Goal: Task Accomplishment & Management: Complete application form

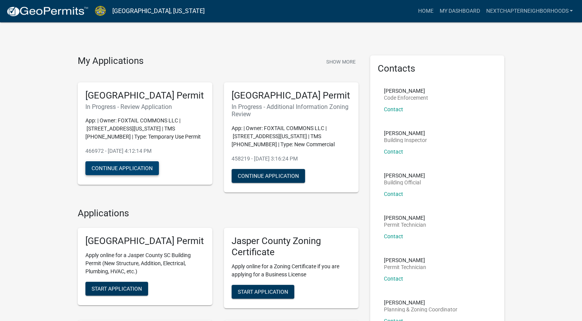
click at [145, 175] on button "Continue Application" at bounding box center [121, 168] width 73 height 14
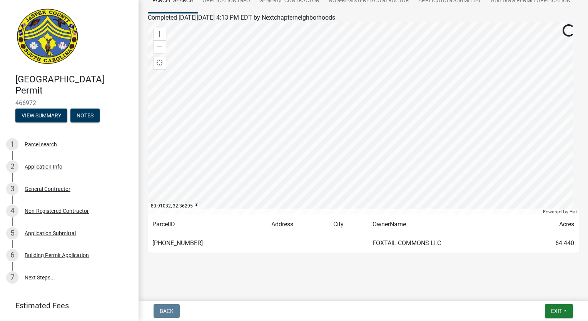
scroll to position [94, 0]
drag, startPoint x: 194, startPoint y: 243, endPoint x: 153, endPoint y: 244, distance: 41.2
click at [153, 244] on td "[PHONE_NUMBER]" at bounding box center [207, 243] width 119 height 19
copy td "[PHONE_NUMBER]"
click at [43, 168] on div "Application Info" at bounding box center [44, 166] width 38 height 5
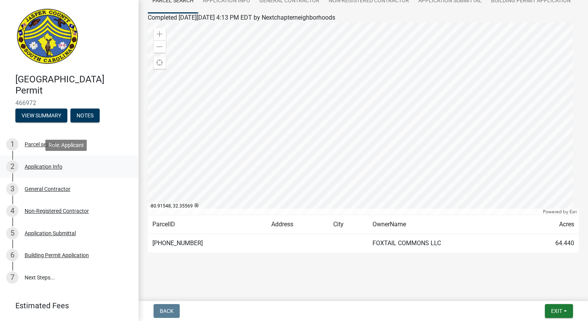
scroll to position [0, 0]
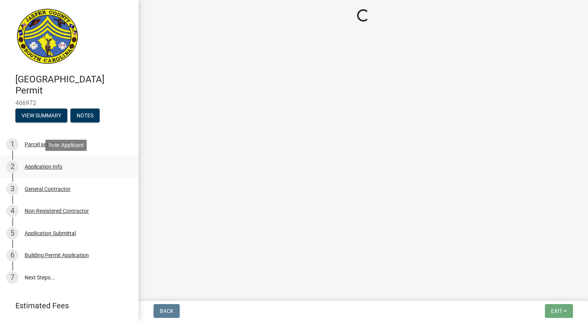
select select "bfbc8334-b2ad-44df-9bdc-53bd2053cc66"
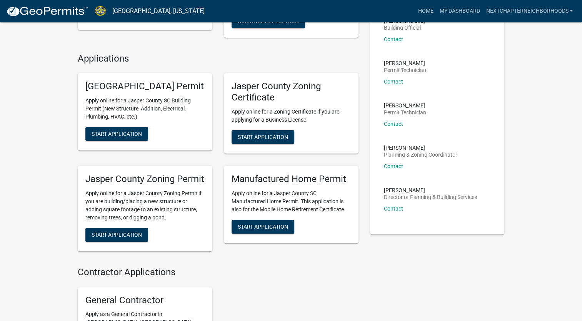
scroll to position [154, 0]
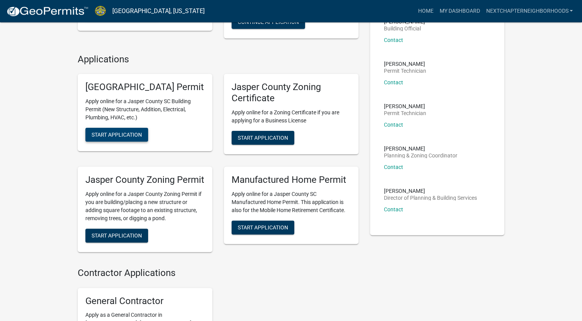
click at [117, 138] on span "Start Application" at bounding box center [117, 135] width 50 height 6
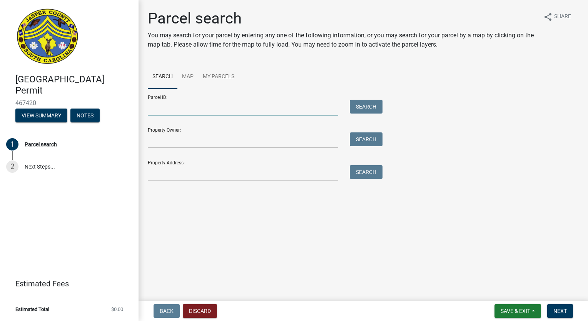
click at [184, 104] on input "Parcel ID:" at bounding box center [243, 108] width 190 height 16
type input "0810003030"
click at [368, 106] on button "Search" at bounding box center [366, 107] width 33 height 14
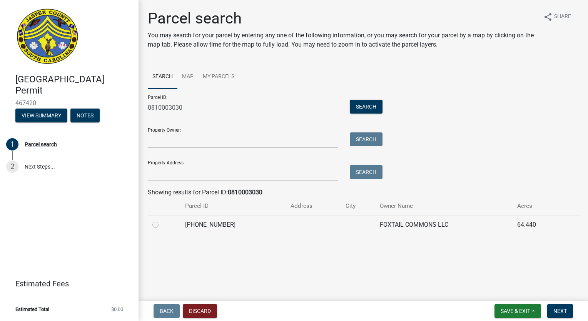
click at [162, 220] on label at bounding box center [162, 220] width 0 height 0
click at [162, 224] on input "radio" at bounding box center [164, 222] width 5 height 5
radio input "true"
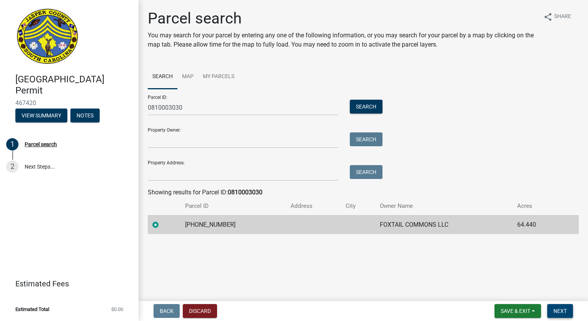
click at [568, 313] on button "Next" at bounding box center [560, 311] width 26 height 14
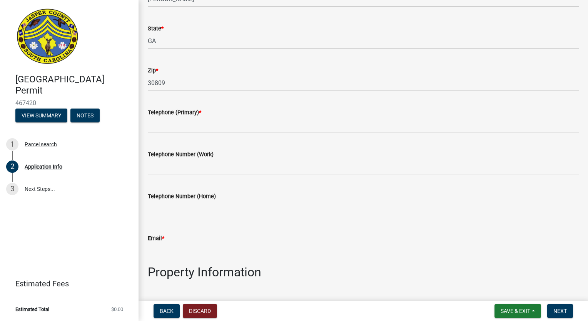
scroll to position [231, 0]
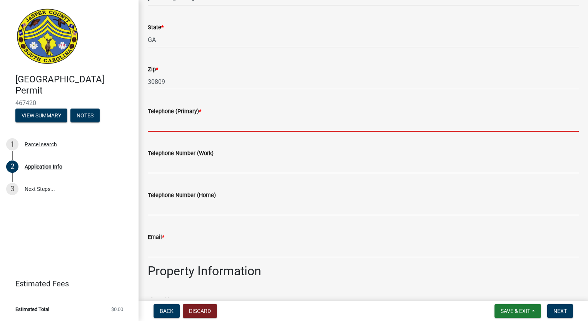
click at [194, 127] on input "Telephone (Primary) *" at bounding box center [363, 124] width 431 height 16
type input "[PHONE_NUMBER]"
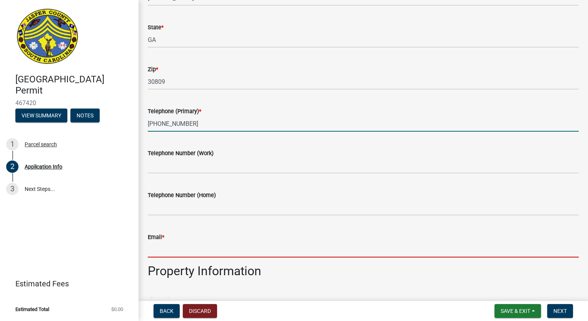
type input "[EMAIL_ADDRESS][DOMAIN_NAME]"
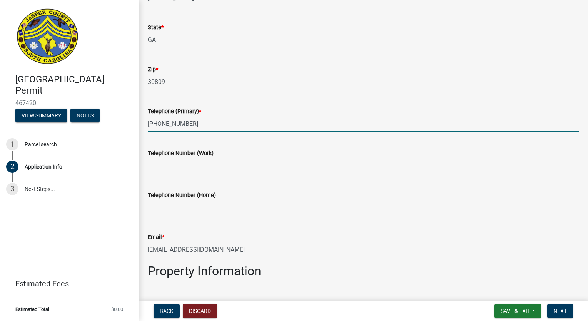
type input "6 [GEOGRAPHIC_DATA] [US_STATE]"
type input "Ridgeland"
type input "Temporary Structure"
type input "Temporary Storage Building"
type input "18000"
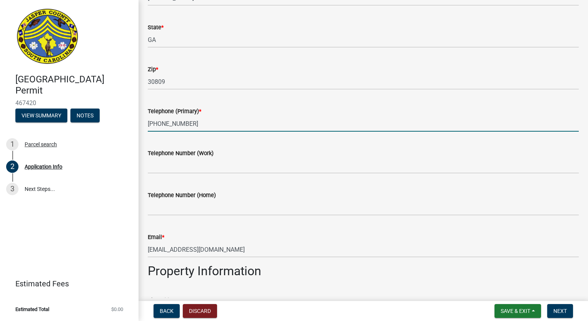
type input "1"
type input "0"
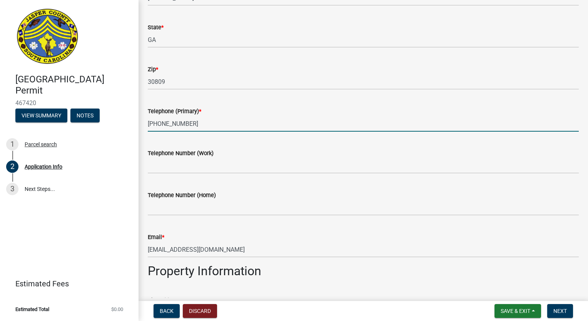
type input "Undeveloped"
type input "Temporary storage structure"
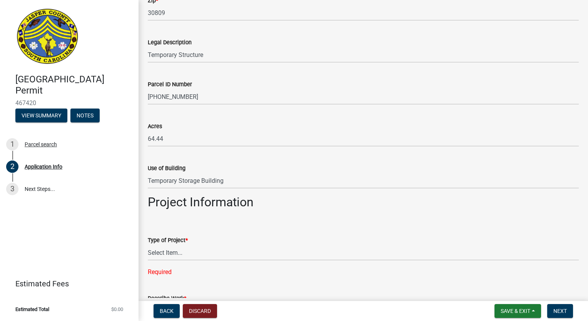
scroll to position [615, 0]
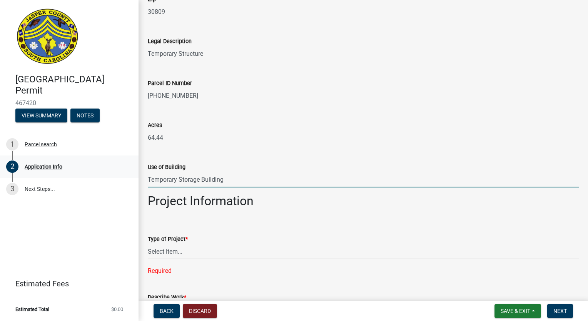
drag, startPoint x: 233, startPoint y: 182, endPoint x: 85, endPoint y: 173, distance: 148.3
click at [85, 173] on div "Jasper County Building Permit 467420 View Summary Notes 1 Parcel search 2 Appli…" at bounding box center [294, 160] width 588 height 321
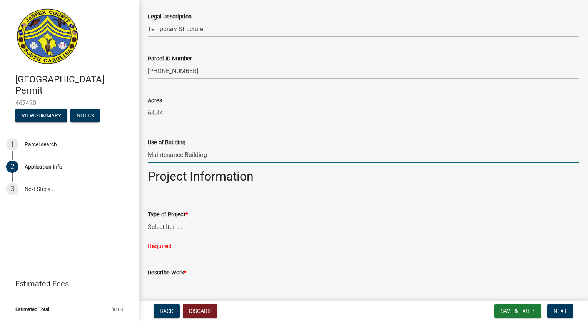
scroll to position [731, 0]
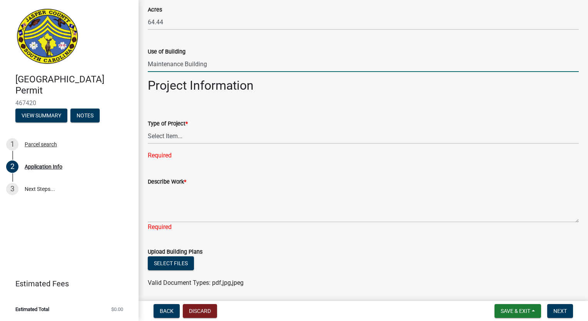
type input "Maintenance Building"
click at [167, 138] on select "Select Item... Construction Trailer/Shipping Container Residential Demolition C…" at bounding box center [363, 136] width 431 height 16
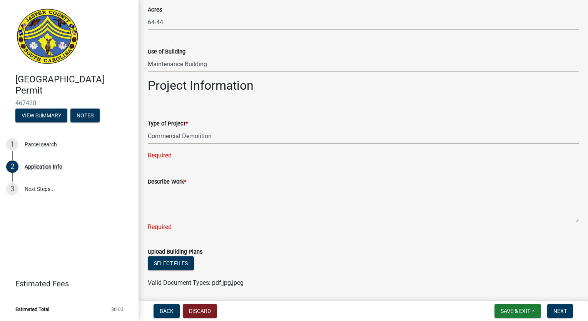
click at [148, 128] on select "Select Item... Construction Trailer/Shipping Container Residential Demolition C…" at bounding box center [363, 136] width 431 height 16
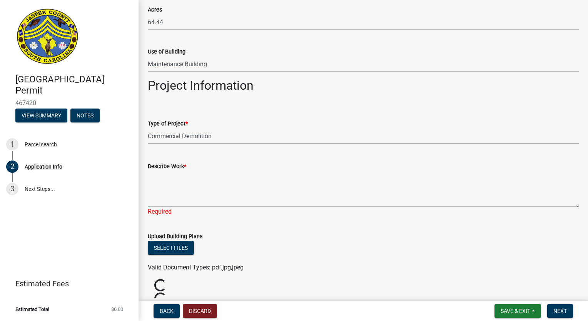
click at [193, 140] on select "Select Item... Construction Trailer/Shipping Container Residential Demolition C…" at bounding box center [363, 136] width 431 height 16
click at [148, 128] on select "Select Item... Construction Trailer/Shipping Container Residential Demolition C…" at bounding box center [363, 136] width 431 height 16
select select "d8ad81b1-fb71-4473-8687-b7f73eb7480a"
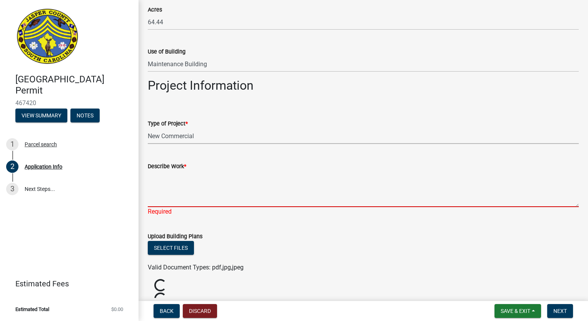
click at [189, 176] on textarea "Describe Work *" at bounding box center [363, 189] width 431 height 36
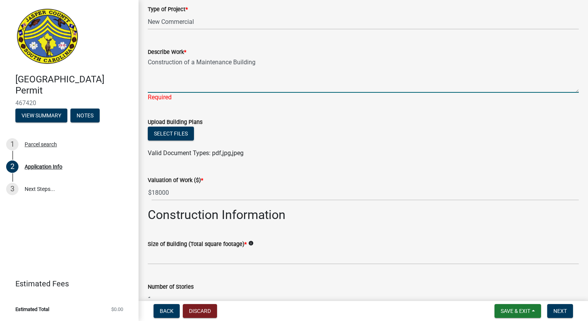
scroll to position [846, 0]
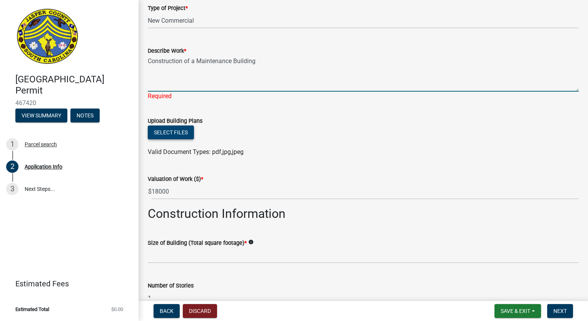
type textarea "Construction of a Maintenance Building"
click at [173, 131] on div "Select files" at bounding box center [363, 133] width 431 height 16
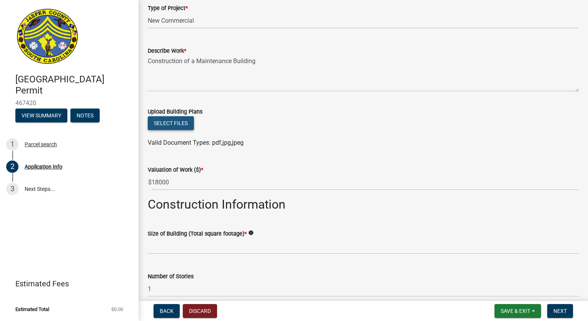
click at [175, 126] on button "Select files" at bounding box center [171, 123] width 46 height 14
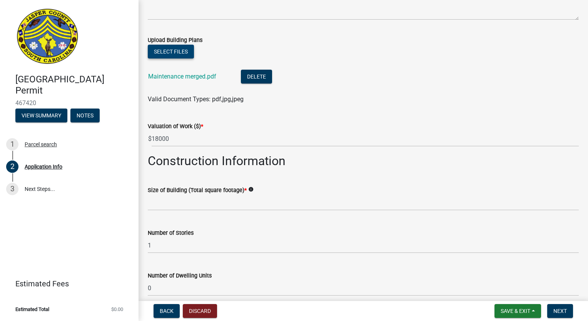
scroll to position [923, 0]
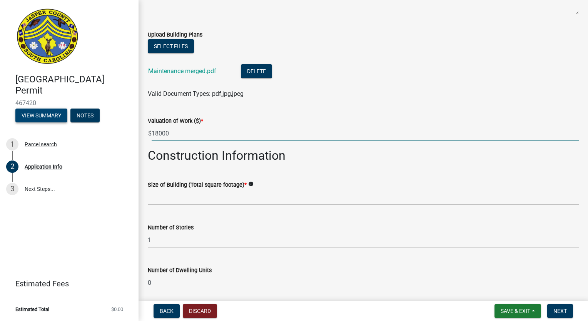
drag, startPoint x: 182, startPoint y: 137, endPoint x: 46, endPoint y: 117, distance: 137.2
click at [46, 117] on div "Jasper County Building Permit 467420 View Summary Notes 1 Parcel search 2 Appli…" at bounding box center [294, 160] width 588 height 321
type input "130000"
click at [249, 183] on icon "info" at bounding box center [250, 183] width 5 height 5
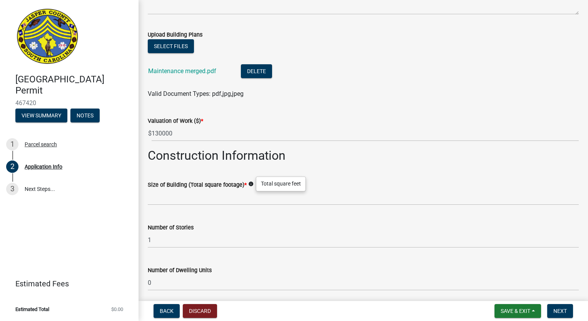
click at [249, 183] on icon "info" at bounding box center [250, 183] width 5 height 5
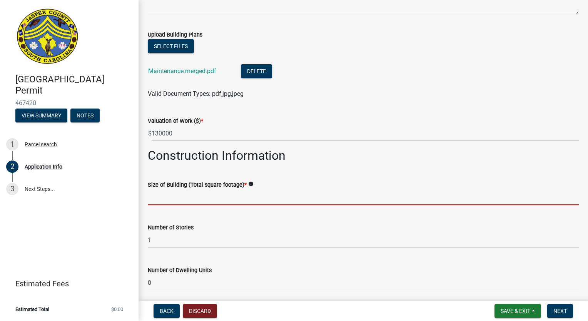
click at [230, 199] on input "text" at bounding box center [363, 197] width 431 height 16
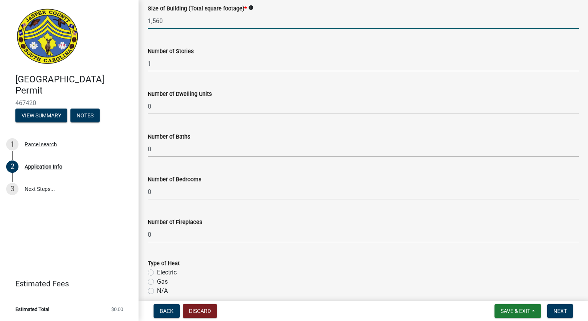
scroll to position [1115, 0]
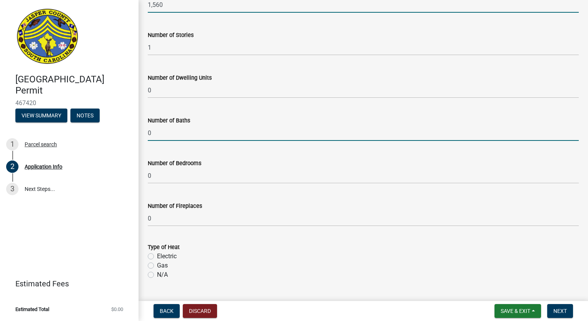
type input "1560"
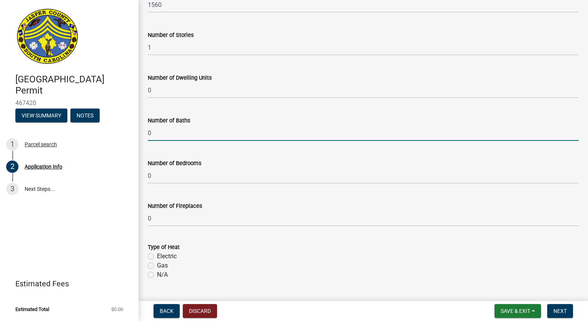
drag, startPoint x: 184, startPoint y: 131, endPoint x: 86, endPoint y: 131, distance: 98.5
click at [86, 131] on div "Jasper County Building Permit 467420 View Summary Notes 1 Parcel search 2 Appli…" at bounding box center [294, 160] width 588 height 321
type input "2"
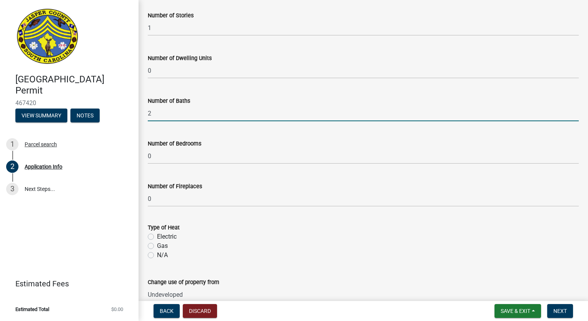
scroll to position [1192, 0]
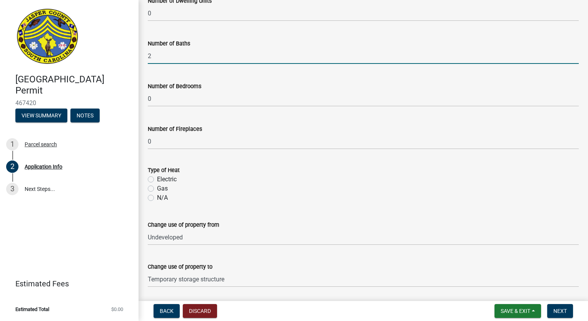
click at [157, 178] on label "Electric" at bounding box center [167, 179] width 20 height 9
click at [157, 178] on input "Electric" at bounding box center [159, 177] width 5 height 5
radio input "true"
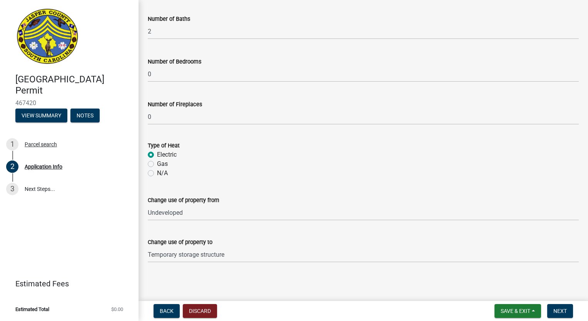
scroll to position [1217, 0]
drag, startPoint x: 240, startPoint y: 254, endPoint x: -2, endPoint y: 218, distance: 244.3
click at [0, 218] on html "Internet Explorer does NOT work with GeoPermits. Get a new browser for more sec…" at bounding box center [294, 160] width 588 height 321
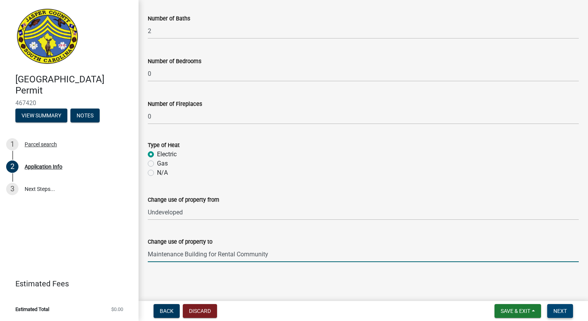
type input "Maintenance Building for Rental Community"
click at [555, 315] on button "Next" at bounding box center [560, 311] width 26 height 14
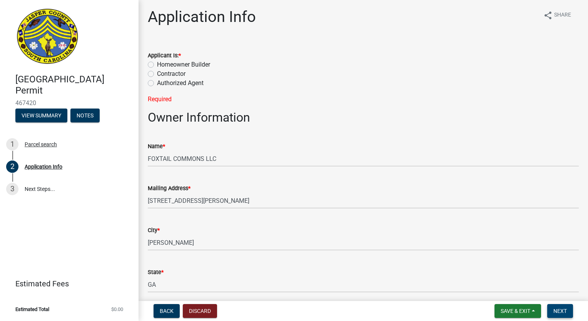
scroll to position [0, 0]
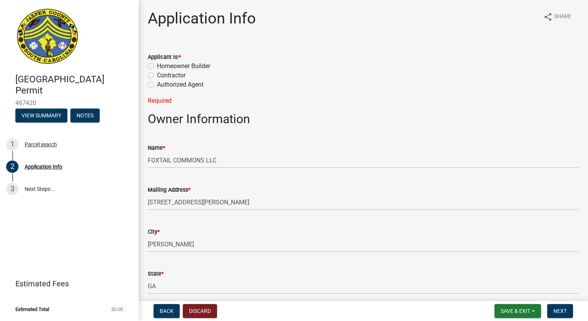
click at [157, 66] on label "Homeowner Builder" at bounding box center [183, 66] width 53 height 9
click at [157, 66] on input "Homeowner Builder" at bounding box center [159, 64] width 5 height 5
radio input "true"
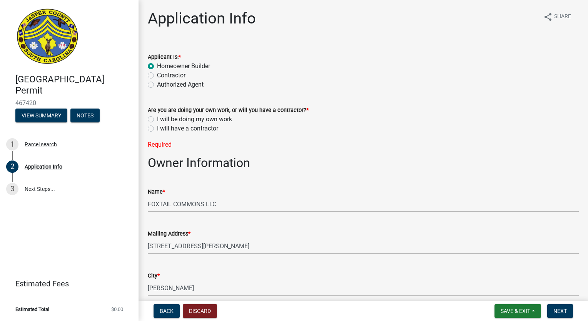
click at [157, 120] on label "I will be doing my own work" at bounding box center [194, 119] width 75 height 9
click at [157, 120] on input "I will be doing my own work" at bounding box center [159, 117] width 5 height 5
radio input "true"
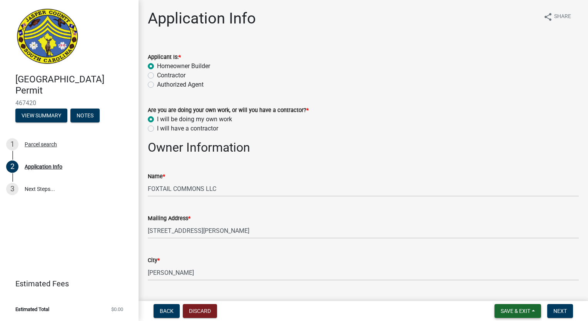
click at [535, 309] on button "Save & Exit" at bounding box center [517, 311] width 47 height 14
click at [503, 276] on button "Save" at bounding box center [510, 272] width 62 height 18
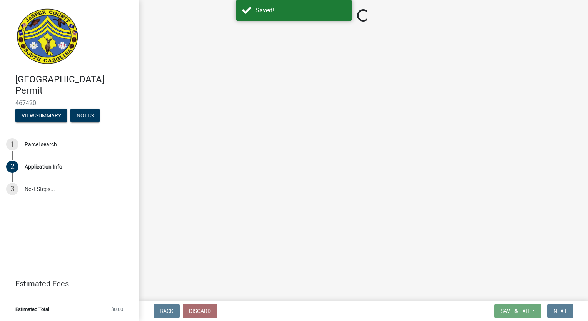
select select "d8ad81b1-fb71-4473-8687-b7f73eb7480a"
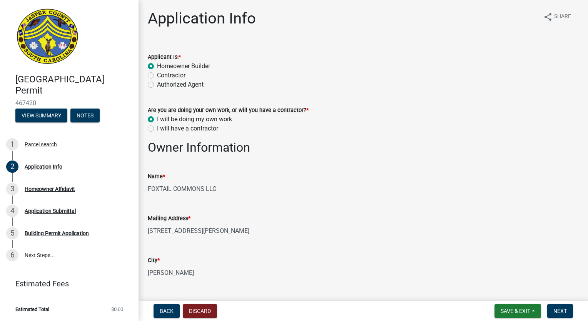
click at [157, 76] on label "Contractor" at bounding box center [171, 75] width 28 height 9
click at [157, 76] on input "Contractor" at bounding box center [159, 73] width 5 height 5
radio input "true"
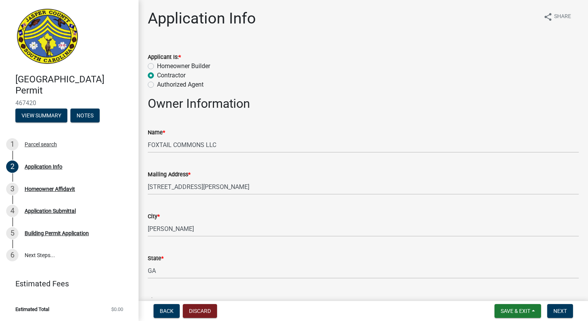
click at [157, 85] on label "Authorized Agent" at bounding box center [180, 84] width 47 height 9
click at [157, 85] on input "Authorized Agent" at bounding box center [159, 82] width 5 height 5
radio input "true"
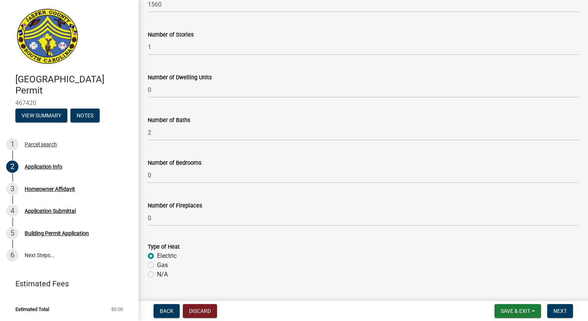
scroll to position [1504, 0]
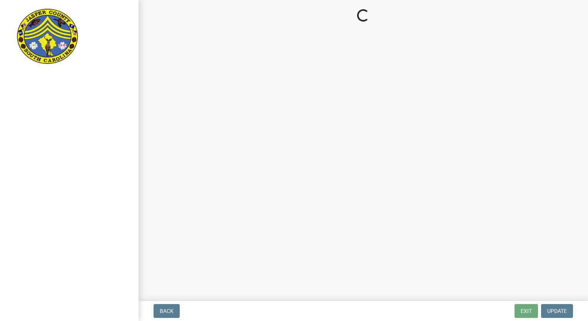
select select "d8ad81b1-fb71-4473-8687-b7f73eb7480a"
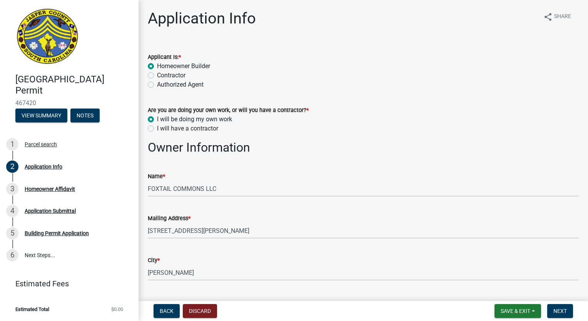
click at [157, 85] on label "Authorized Agent" at bounding box center [180, 84] width 47 height 9
click at [157, 85] on input "Authorized Agent" at bounding box center [159, 82] width 5 height 5
radio input "true"
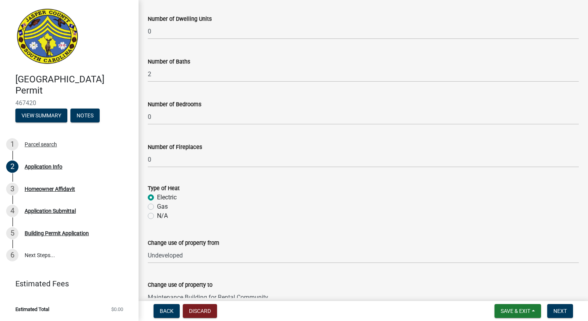
scroll to position [1504, 0]
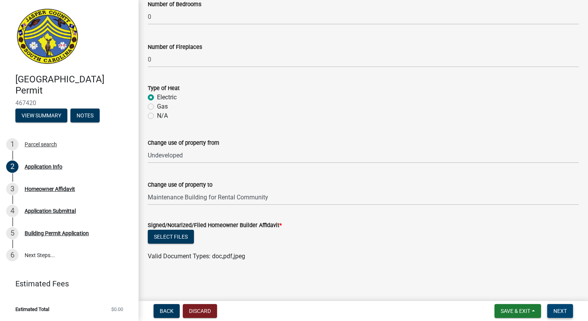
click at [553, 310] on span "Next" at bounding box center [559, 311] width 13 height 6
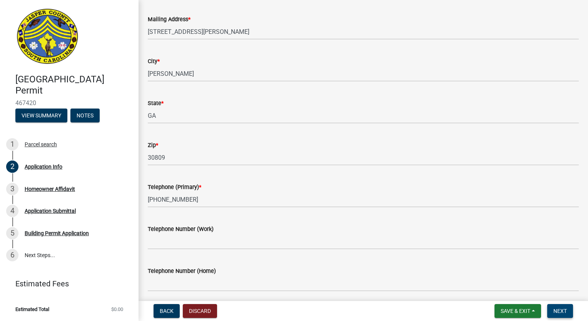
scroll to position [0, 0]
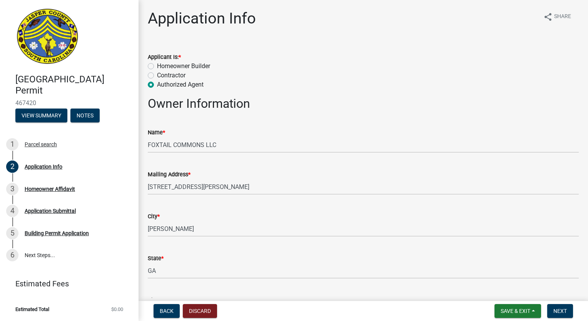
click at [157, 74] on label "Contractor" at bounding box center [171, 75] width 28 height 9
click at [157, 74] on input "Contractor" at bounding box center [159, 73] width 5 height 5
radio input "true"
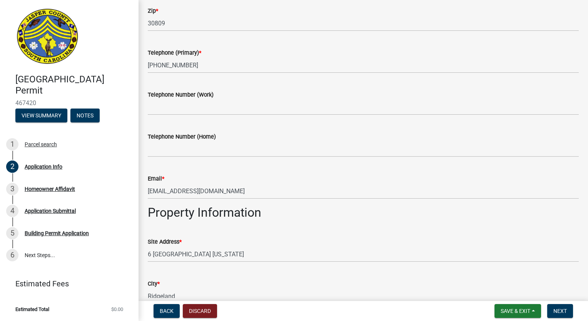
scroll to position [481, 0]
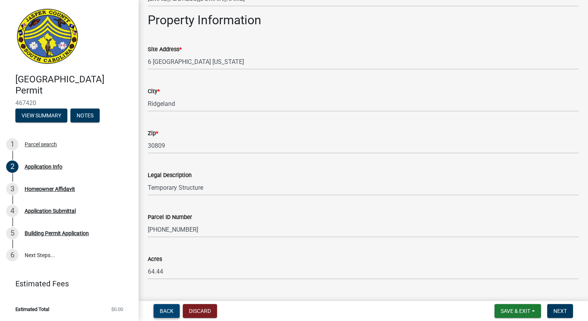
click at [176, 310] on button "Back" at bounding box center [166, 311] width 26 height 14
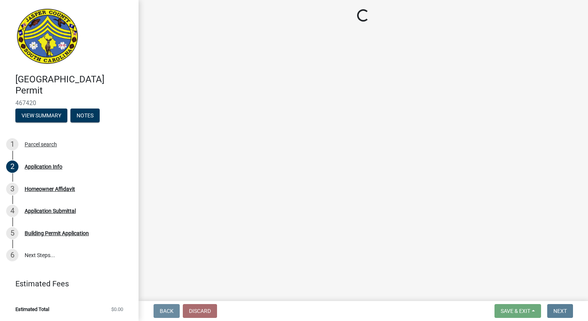
scroll to position [0, 0]
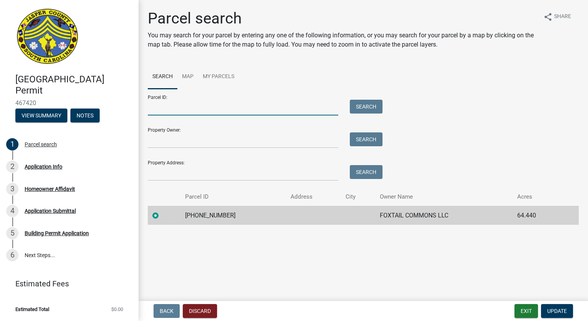
click at [183, 107] on input "Parcel ID:" at bounding box center [243, 108] width 190 height 16
type input "0810003030"
click at [370, 104] on button "Search" at bounding box center [366, 107] width 33 height 14
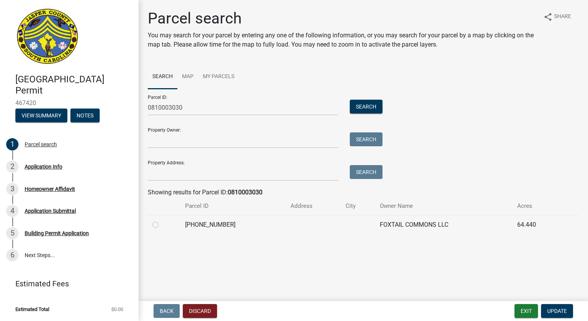
click at [162, 220] on label at bounding box center [162, 220] width 0 height 0
click at [162, 224] on input "radio" at bounding box center [164, 222] width 5 height 5
radio input "true"
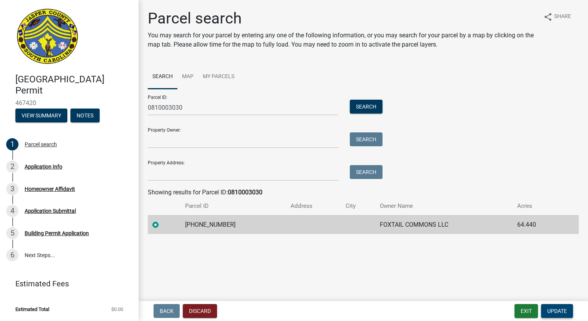
click at [552, 312] on span "Update" at bounding box center [557, 311] width 20 height 6
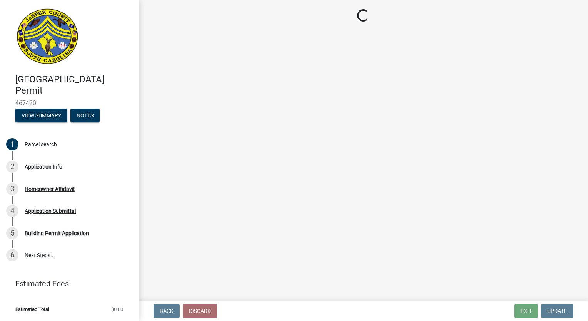
select select "d8ad81b1-fb71-4473-8687-b7f73eb7480a"
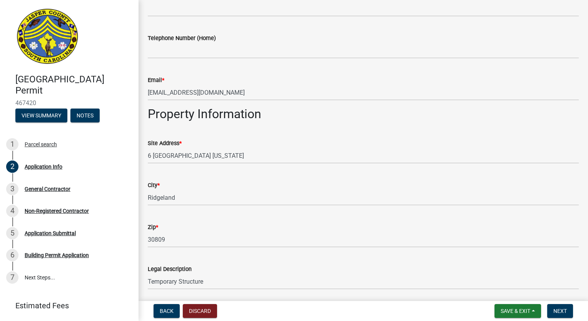
scroll to position [385, 0]
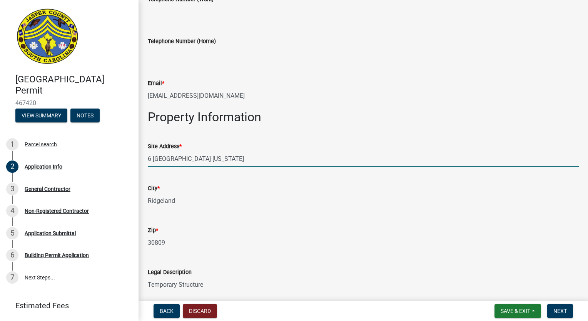
drag, startPoint x: 150, startPoint y: 162, endPoint x: 140, endPoint y: 161, distance: 10.4
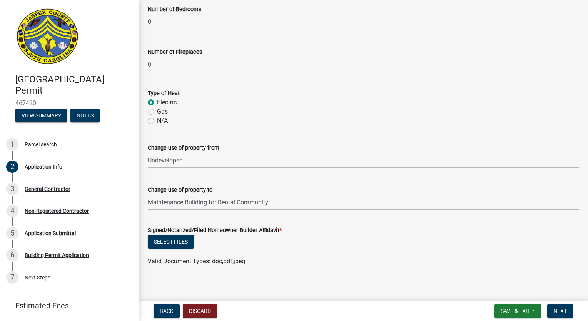
scroll to position [1274, 0]
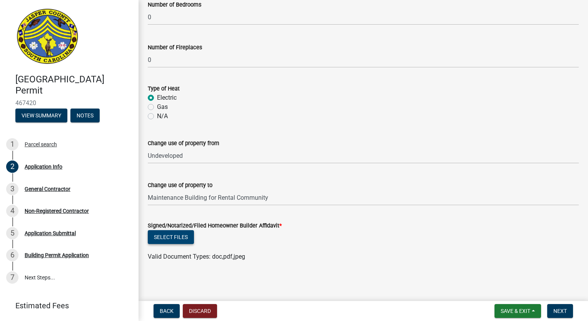
type input "12 [GEOGRAPHIC_DATA] [US_STATE]"
click at [180, 238] on button "Select files" at bounding box center [171, 237] width 46 height 14
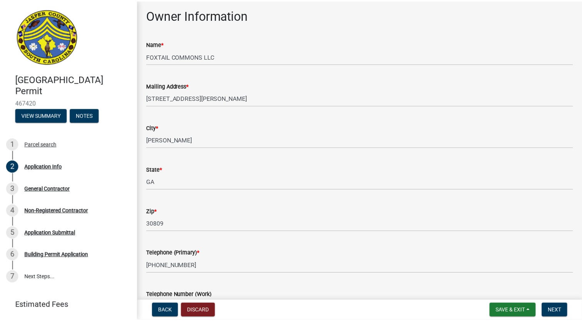
scroll to position [0, 0]
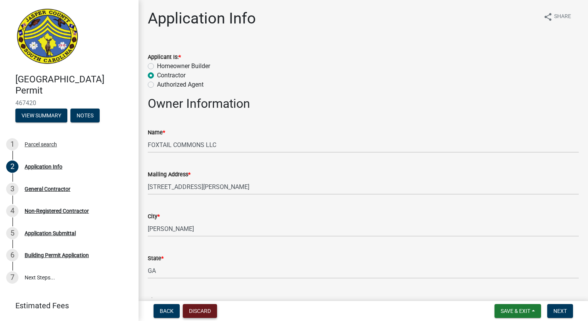
click at [200, 310] on button "Discard" at bounding box center [200, 311] width 34 height 14
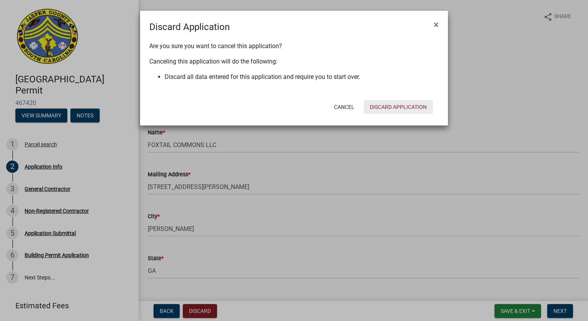
click at [385, 105] on button "Discard Application" at bounding box center [397, 107] width 69 height 14
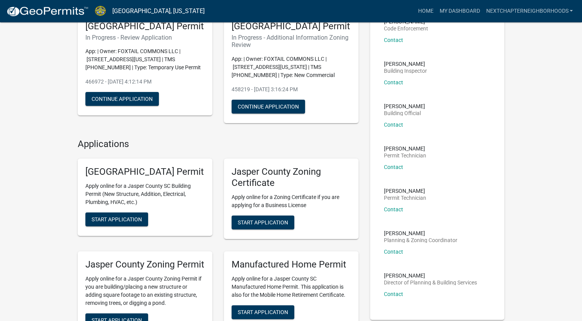
scroll to position [77, 0]
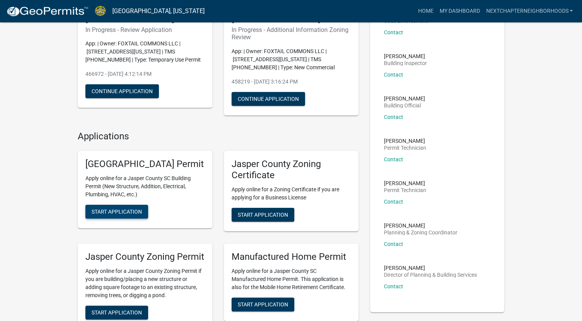
click at [120, 218] on button "Start Application" at bounding box center [116, 212] width 63 height 14
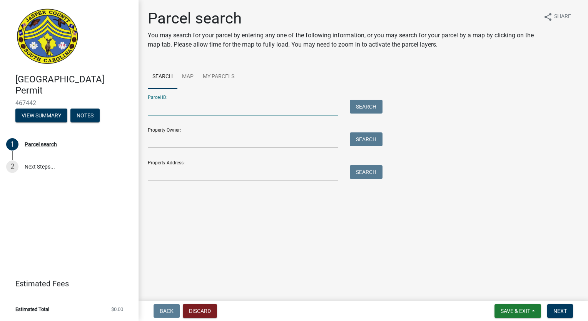
click at [168, 109] on input "Parcel ID:" at bounding box center [243, 108] width 190 height 16
type input "0810003030"
click at [370, 105] on button "Search" at bounding box center [366, 107] width 33 height 14
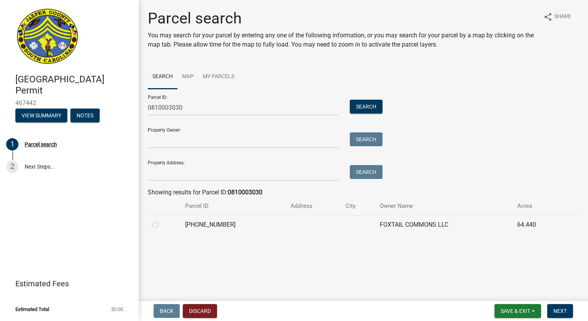
click at [162, 220] on label at bounding box center [162, 220] width 0 height 0
click at [162, 223] on input "radio" at bounding box center [164, 222] width 5 height 5
radio input "true"
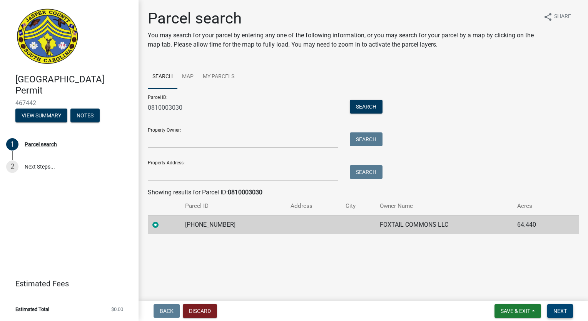
click at [558, 311] on span "Next" at bounding box center [559, 311] width 13 height 6
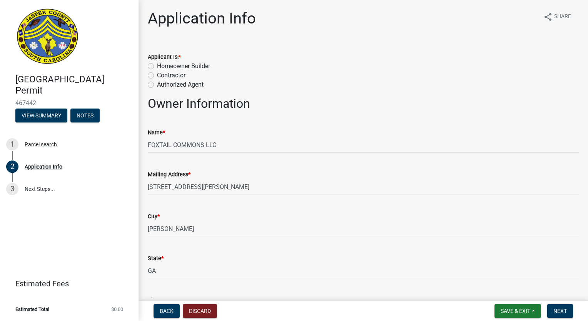
click at [157, 77] on label "Contractor" at bounding box center [171, 75] width 28 height 9
click at [157, 76] on input "Contractor" at bounding box center [159, 73] width 5 height 5
radio input "true"
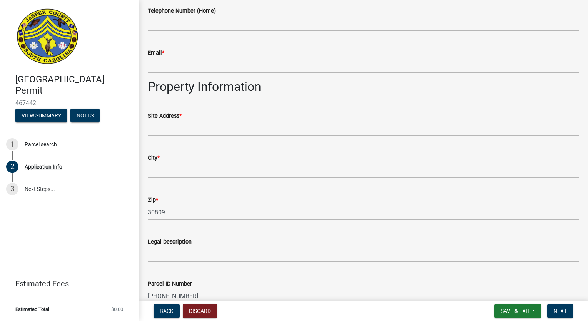
scroll to position [423, 0]
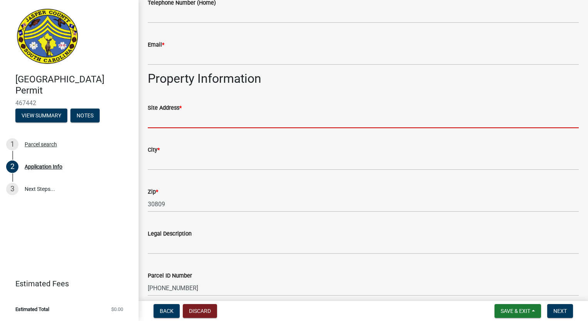
click at [203, 122] on input "Site Address *" at bounding box center [363, 120] width 431 height 16
type input "12 [GEOGRAPHIC_DATA] [US_STATE]"
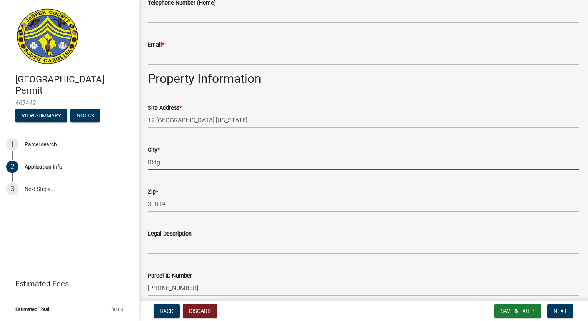
type input "Ridgeland"
type input "[PHONE_NUMBER]"
type input "[EMAIL_ADDRESS][DOMAIN_NAME]"
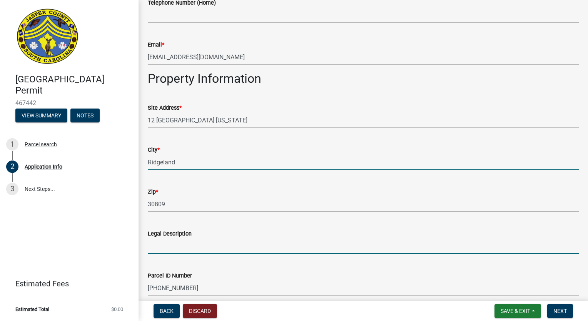
type input "Temporary Structure"
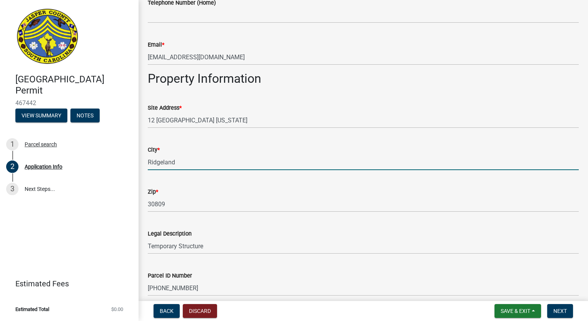
type input "Temporary Storage Building"
type input "18000"
type input "1"
type input "0"
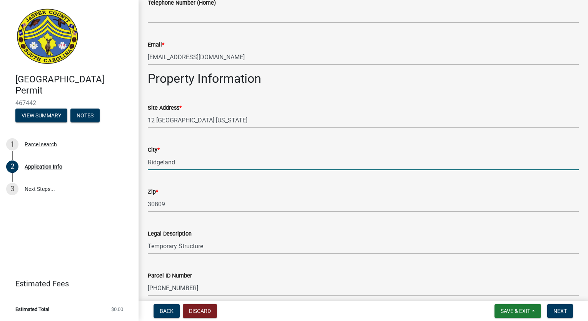
type input "0"
type input "Undeveloped"
type input "Temporary storage structure"
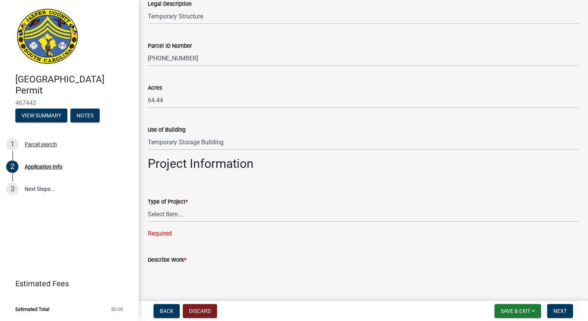
scroll to position [654, 0]
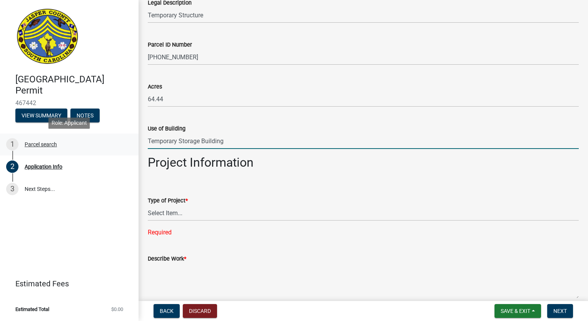
drag, startPoint x: 231, startPoint y: 140, endPoint x: 90, endPoint y: 136, distance: 140.8
click at [90, 138] on div "[GEOGRAPHIC_DATA] Permit 467442 View Summary Notes 1 Parcel search 2 Applicatio…" at bounding box center [294, 160] width 588 height 321
type input "Maintenance Building"
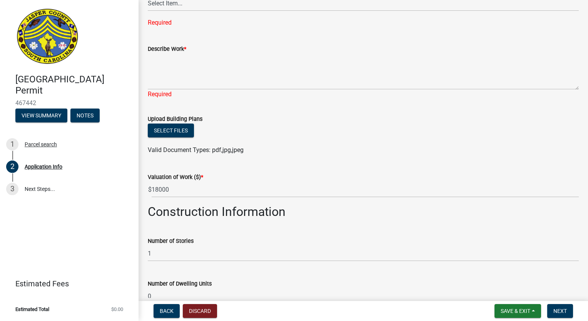
scroll to position [748, 0]
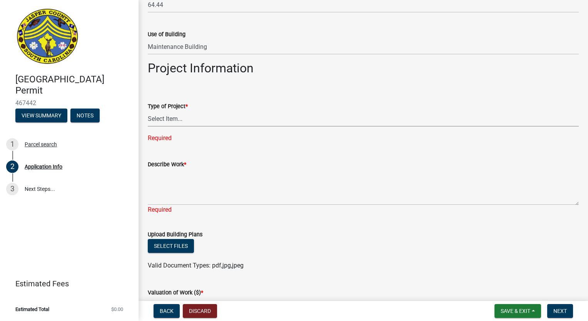
click at [168, 117] on select "Select Item... Construction Trailer/Shipping Container Residential Demolition C…" at bounding box center [363, 119] width 431 height 16
click at [148, 111] on select "Select Item... Construction Trailer/Shipping Container Residential Demolition C…" at bounding box center [363, 119] width 431 height 16
select select "d8ad81b1-fb71-4473-8687-b7f73eb7480a"
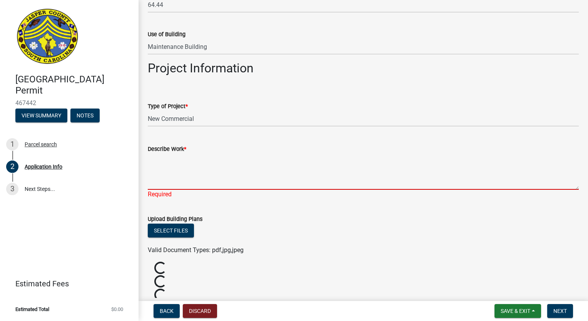
click at [178, 156] on textarea "Describe Work *" at bounding box center [363, 171] width 431 height 36
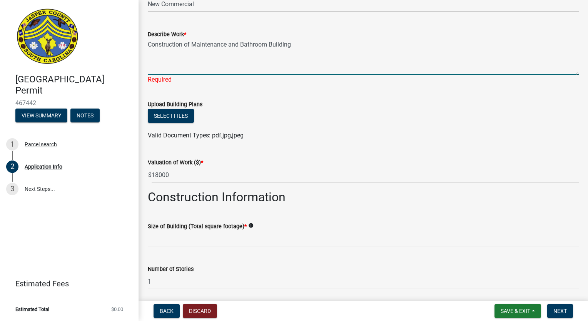
scroll to position [863, 0]
drag, startPoint x: 306, startPoint y: 41, endPoint x: 241, endPoint y: 43, distance: 65.4
click at [241, 43] on textarea "Construction of Maintenance and Bathroom Building" at bounding box center [363, 56] width 431 height 36
type textarea "Construction of Maintenance building"
click at [163, 122] on wm-upload "Select files Valid Document Types: pdf,jpg,jpeg" at bounding box center [363, 123] width 431 height 31
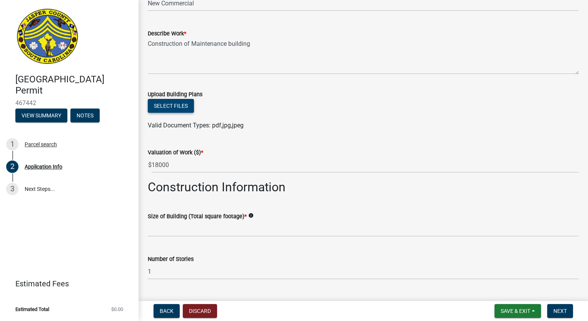
click at [171, 109] on button "Select files" at bounding box center [171, 106] width 46 height 14
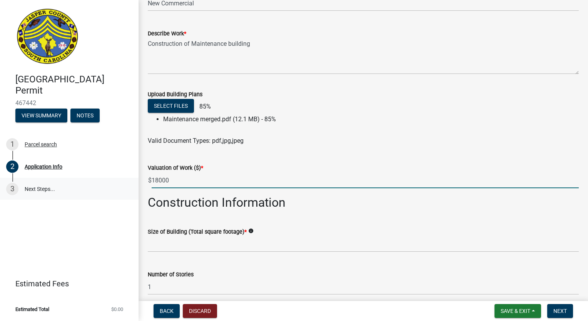
drag, startPoint x: 188, startPoint y: 182, endPoint x: 98, endPoint y: 178, distance: 89.7
click at [98, 178] on div "[GEOGRAPHIC_DATA] Permit 467442 View Summary Notes 1 Parcel search 2 Applicatio…" at bounding box center [294, 160] width 588 height 321
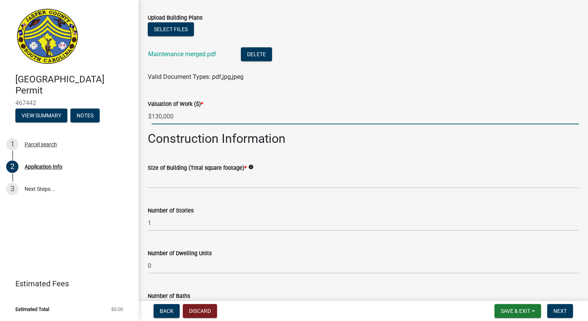
scroll to position [979, 0]
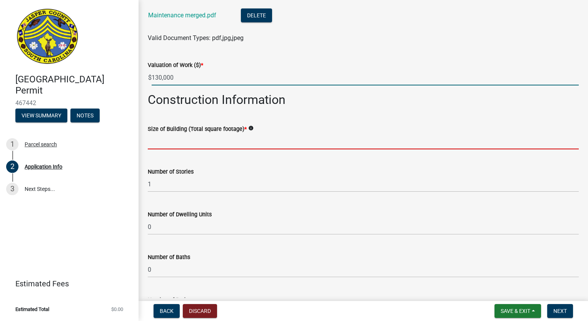
type input "130000"
click at [232, 142] on input "text" at bounding box center [363, 141] width 431 height 16
type input "1560"
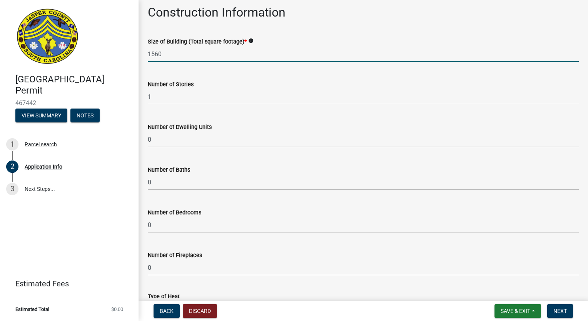
scroll to position [1094, 0]
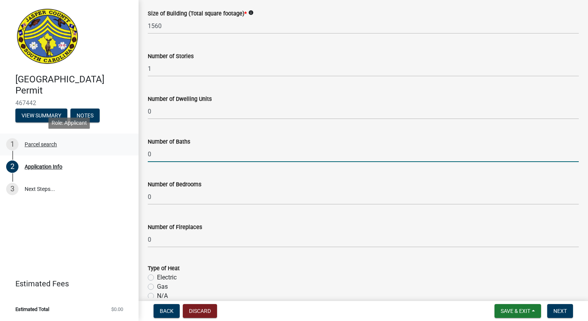
drag, startPoint x: 175, startPoint y: 157, endPoint x: 119, endPoint y: 153, distance: 55.9
click at [119, 153] on div "[GEOGRAPHIC_DATA] Permit 467442 View Summary Notes 1 Parcel search 2 Applicatio…" at bounding box center [294, 160] width 588 height 321
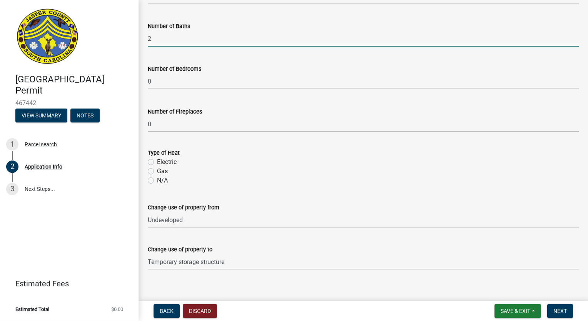
scroll to position [1217, 0]
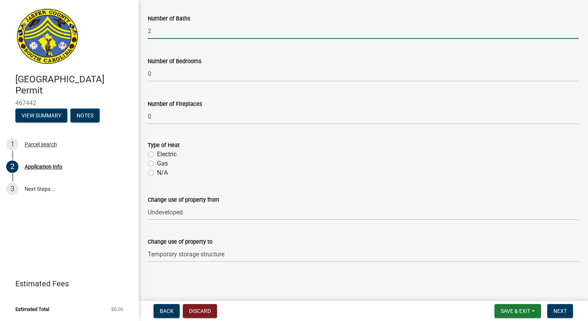
type input "2"
click at [157, 153] on label "Electric" at bounding box center [167, 154] width 20 height 9
click at [157, 153] on input "Electric" at bounding box center [159, 152] width 5 height 5
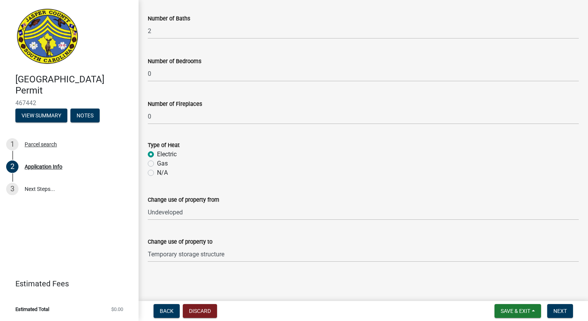
radio input "true"
drag, startPoint x: 240, startPoint y: 258, endPoint x: 52, endPoint y: 252, distance: 187.8
click at [52, 252] on div "[GEOGRAPHIC_DATA] Permit 467442 View Summary Notes 1 Parcel search 2 Applicatio…" at bounding box center [294, 160] width 588 height 321
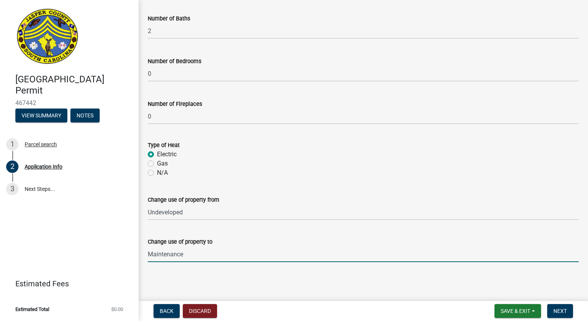
type input "Maintenance Building for Rental Community"
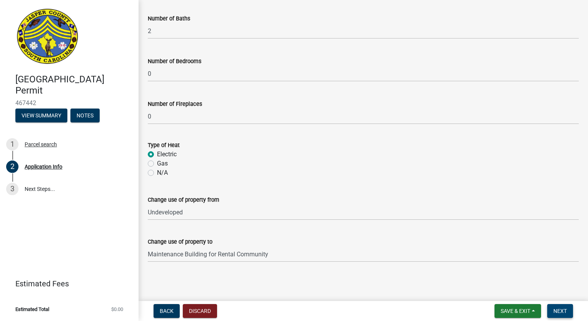
click at [565, 311] on span "Next" at bounding box center [559, 311] width 13 height 6
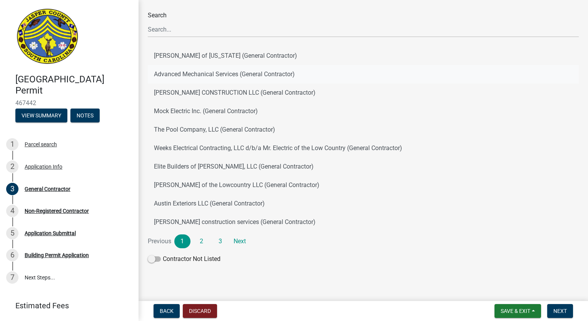
scroll to position [60, 0]
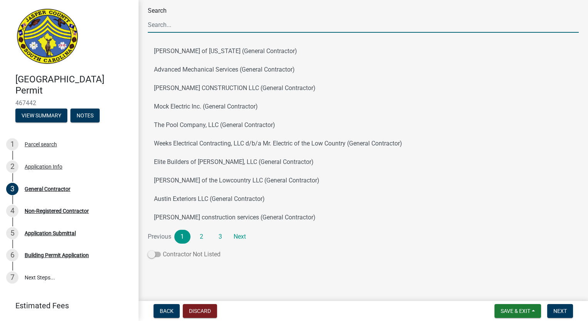
click at [157, 254] on span at bounding box center [154, 254] width 13 height 5
click at [163, 250] on input "Contractor Not Listed" at bounding box center [163, 250] width 0 height 0
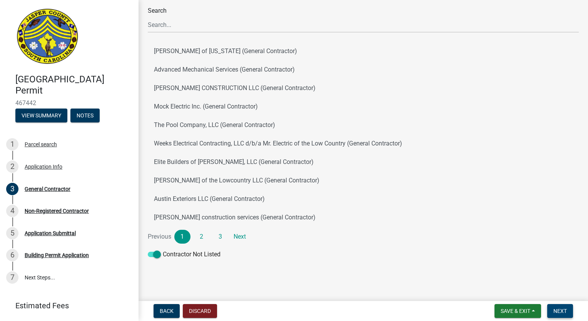
click at [559, 310] on span "Next" at bounding box center [559, 311] width 13 height 6
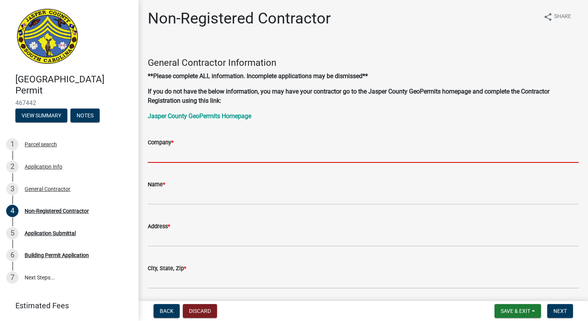
click at [240, 148] on input "Company *" at bounding box center [363, 155] width 431 height 16
type input "Next Chapter Construction LLC"
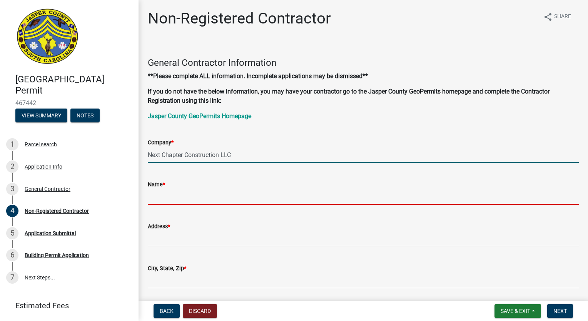
type input "[PERSON_NAME]"
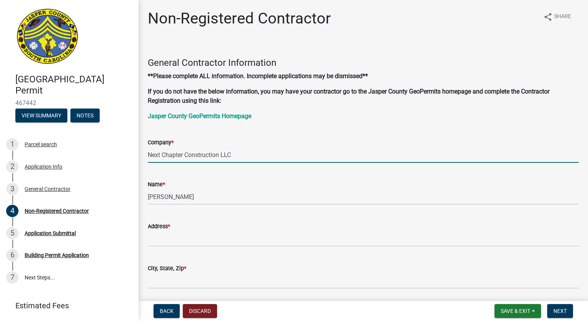
type input "[STREET_ADDRESS]"
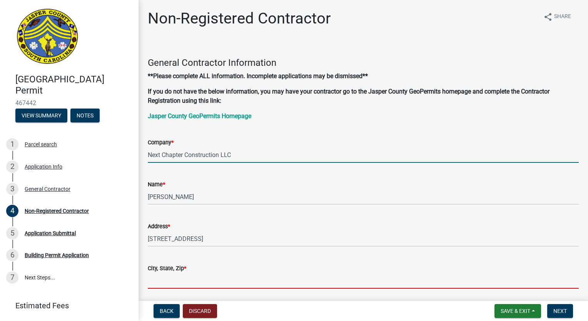
type input "[PERSON_NAME]"
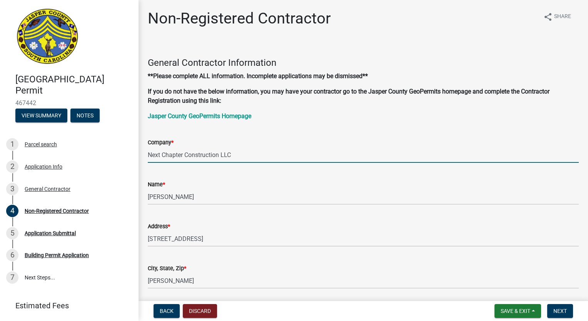
type input "[EMAIL_ADDRESS][DOMAIN_NAME]"
type input "9122535047"
type input "CLG. 124185"
type input "li-8072"
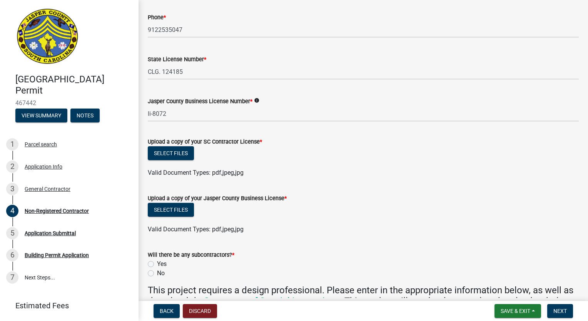
scroll to position [346, 0]
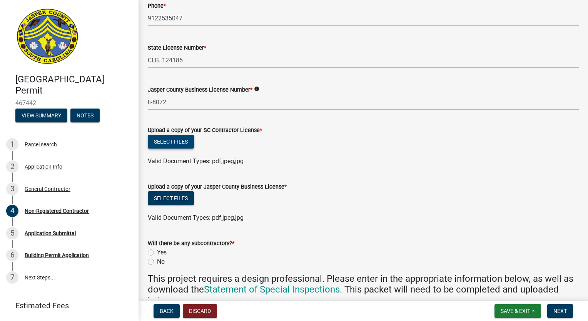
click at [182, 139] on button "Select files" at bounding box center [171, 142] width 46 height 14
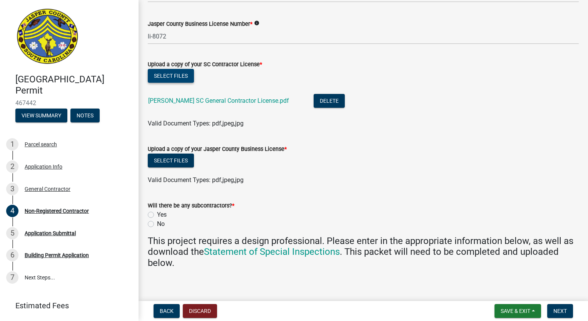
scroll to position [423, 0]
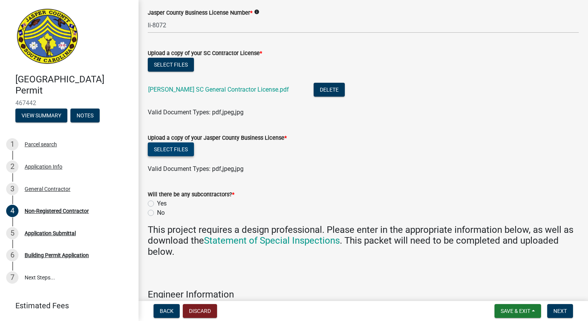
click at [182, 151] on button "Select files" at bounding box center [171, 149] width 46 height 14
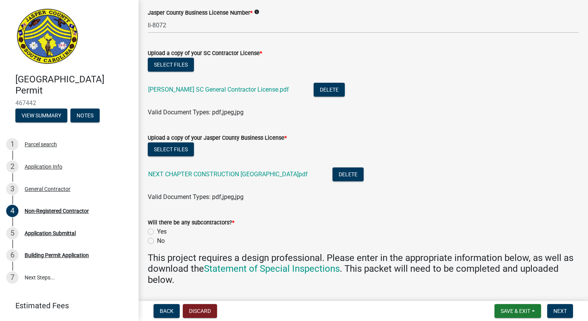
click at [157, 232] on label "Yes" at bounding box center [162, 231] width 10 height 9
click at [157, 232] on input "Yes" at bounding box center [159, 229] width 5 height 5
radio input "true"
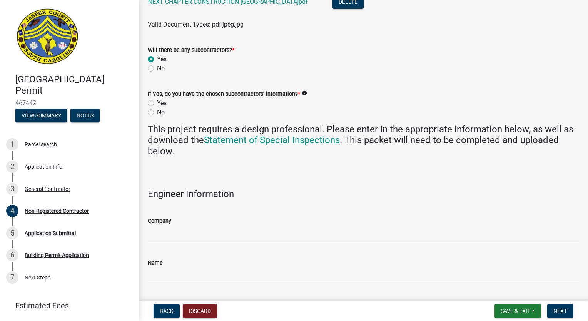
scroll to position [577, 0]
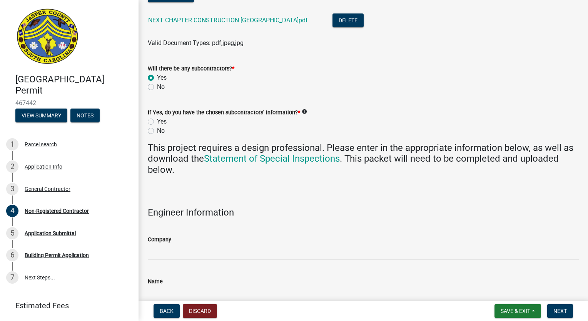
click at [157, 131] on label "No" at bounding box center [161, 130] width 8 height 9
click at [157, 131] on input "No" at bounding box center [159, 128] width 5 height 5
radio input "true"
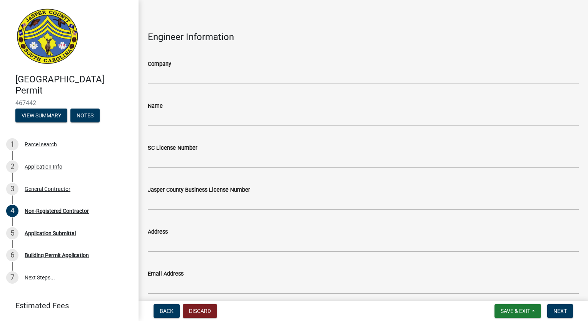
scroll to position [754, 0]
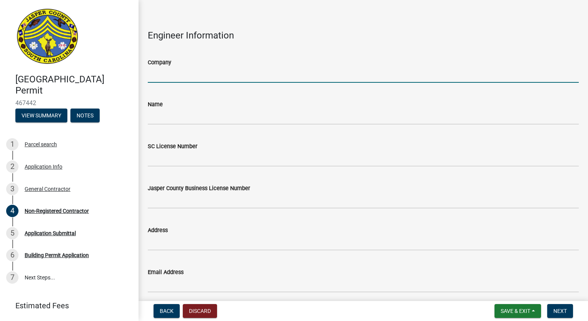
click at [370, 74] on input "Company" at bounding box center [363, 75] width 431 height 16
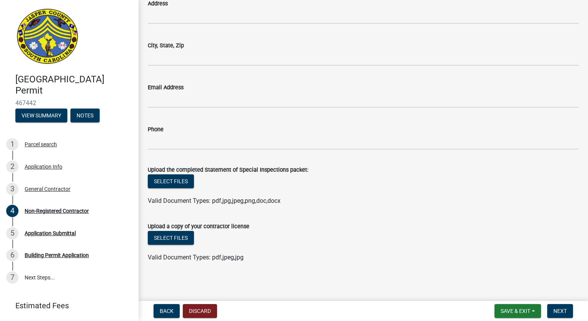
scroll to position [1292, 0]
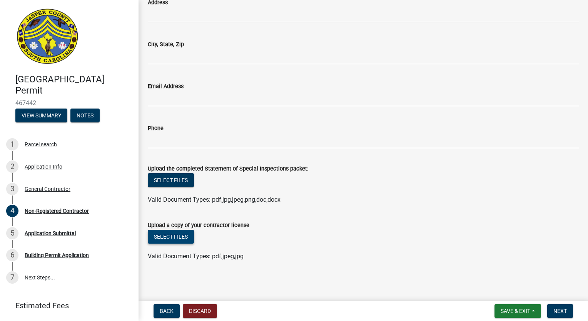
click at [183, 233] on button "Select files" at bounding box center [171, 237] width 46 height 14
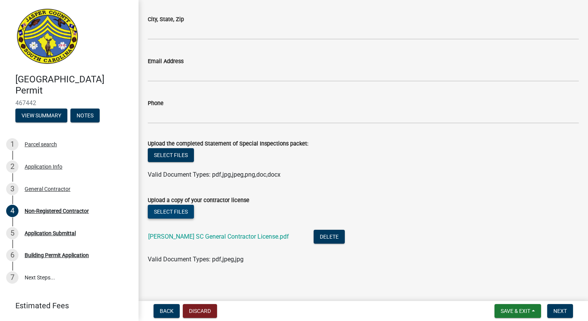
scroll to position [1320, 0]
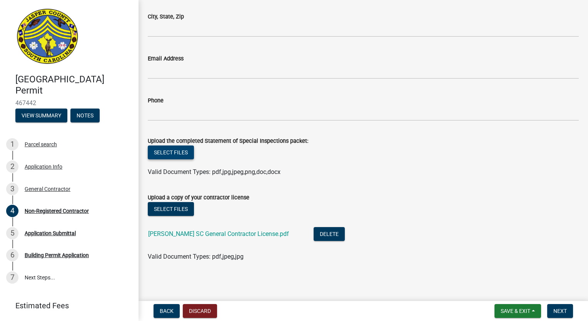
click at [170, 152] on button "Select files" at bounding box center [171, 152] width 46 height 14
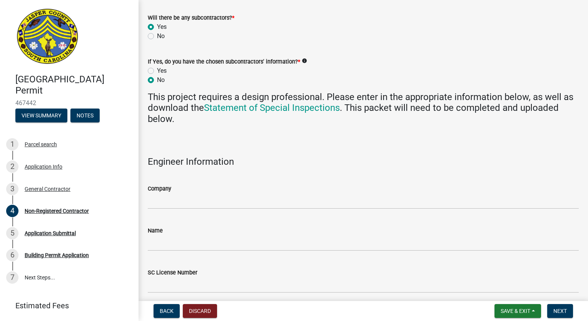
scroll to position [743, 0]
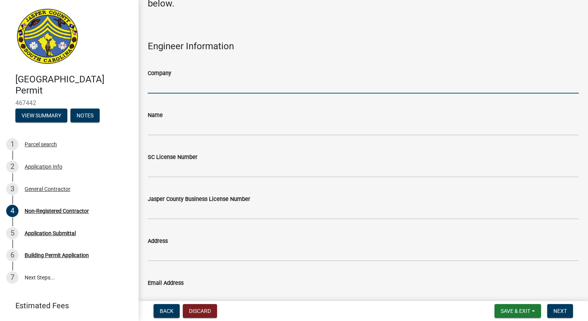
click at [197, 80] on input "Company" at bounding box center [363, 86] width 431 height 16
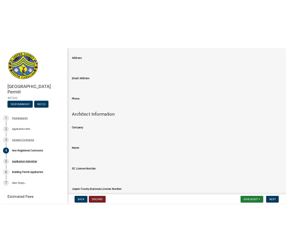
scroll to position [1051, 0]
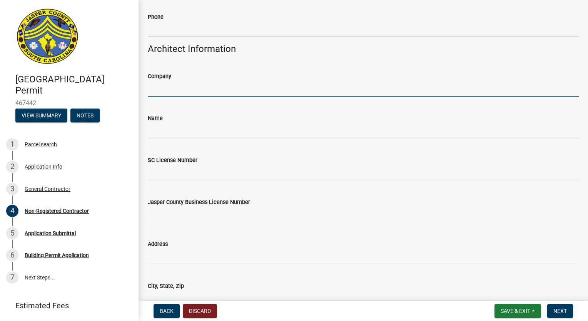
click at [173, 89] on input "Company" at bounding box center [363, 89] width 431 height 16
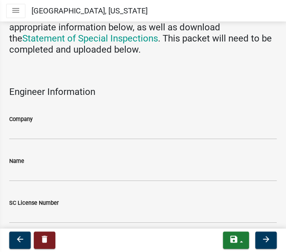
scroll to position [730, 0]
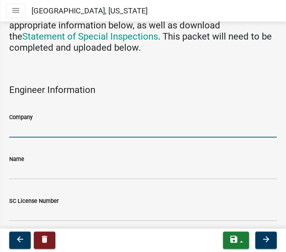
click at [48, 129] on input "Company" at bounding box center [143, 130] width 268 height 16
click at [57, 132] on input "Company" at bounding box center [143, 130] width 268 height 16
type input "D"
drag, startPoint x: 31, startPoint y: 130, endPoint x: -6, endPoint y: 137, distance: 38.0
click at [0, 137] on html "Internet Explorer does NOT work with GeoPermits. Get a new browser for more sec…" at bounding box center [143, 126] width 286 height 252
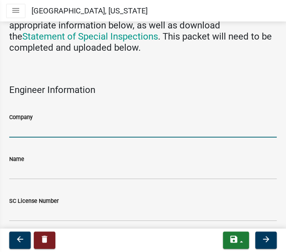
click at [65, 133] on input "Company" at bounding box center [143, 130] width 268 height 16
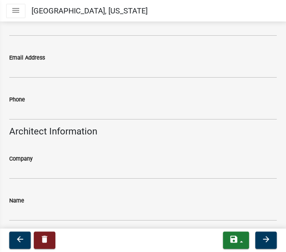
click at [102, 147] on div "Company" at bounding box center [143, 161] width 268 height 36
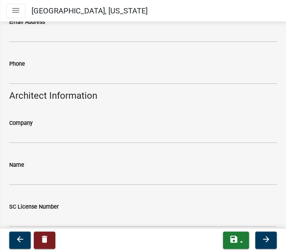
scroll to position [1038, 0]
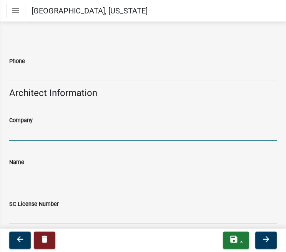
click at [46, 132] on input "Company" at bounding box center [143, 133] width 268 height 16
type input "GNA House Plans"
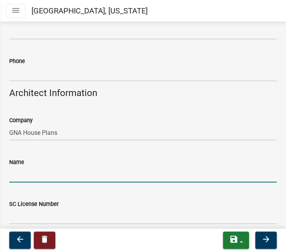
click at [51, 176] on input "Name" at bounding box center [143, 175] width 268 height 16
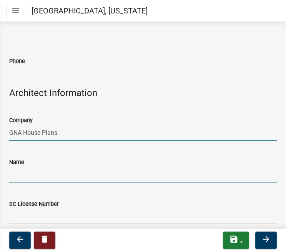
click at [158, 137] on input "GNA House Plans" at bounding box center [143, 133] width 268 height 16
drag, startPoint x: 68, startPoint y: 132, endPoint x: -6, endPoint y: 123, distance: 74.8
click at [0, 123] on html "Internet Explorer does NOT work with GeoPermits. Get a new browser for more sec…" at bounding box center [143, 126] width 286 height 252
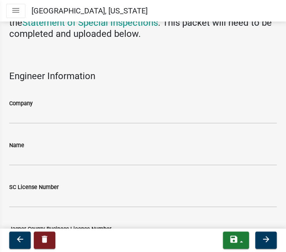
scroll to position [730, 0]
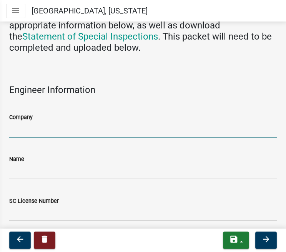
click at [102, 130] on input "Company" at bounding box center [143, 130] width 268 height 16
type input "GNA"
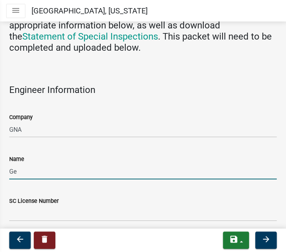
type input "G"
type input "[PERSON_NAME]"
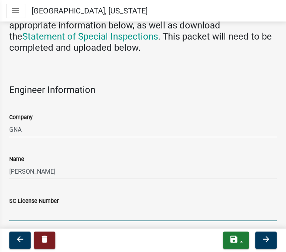
click at [33, 215] on input "SC License Number" at bounding box center [143, 214] width 268 height 16
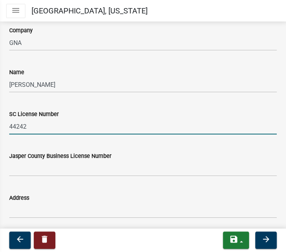
scroll to position [846, 0]
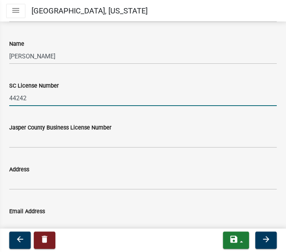
type input "44242"
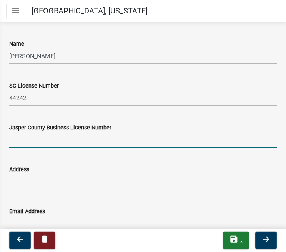
click at [67, 140] on input "Jasper County Business License Number" at bounding box center [143, 140] width 268 height 16
click at [188, 138] on input "Jasper County Business License Number" at bounding box center [143, 140] width 268 height 16
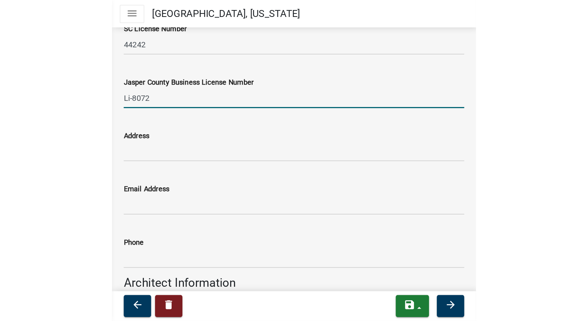
scroll to position [923, 0]
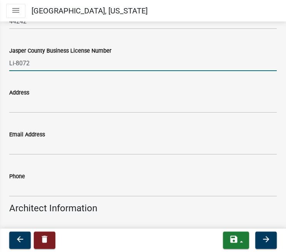
type input "Li-8072"
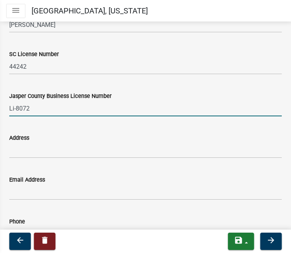
scroll to position [944, 0]
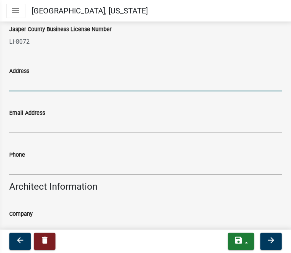
click at [25, 83] on input "Address" at bounding box center [145, 84] width 272 height 16
click at [53, 84] on input "Address" at bounding box center [145, 84] width 272 height 16
drag, startPoint x: 86, startPoint y: 83, endPoint x: -12, endPoint y: 92, distance: 98.9
click at [0, 92] on html "Internet Explorer does NOT work with GeoPermits. Get a new browser for more sec…" at bounding box center [145, 126] width 291 height 253
click at [91, 86] on input "[STREET_ADDRESS]," at bounding box center [145, 84] width 272 height 16
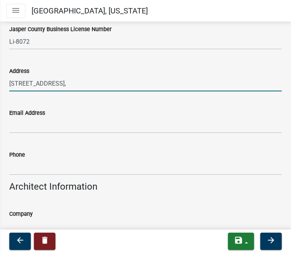
drag, startPoint x: 92, startPoint y: 86, endPoint x: -14, endPoint y: 86, distance: 105.4
click at [0, 86] on html "Internet Explorer does NOT work with GeoPermits. Get a new browser for more sec…" at bounding box center [145, 126] width 291 height 253
type input "8"
type input "[STREET_ADDRESS]"
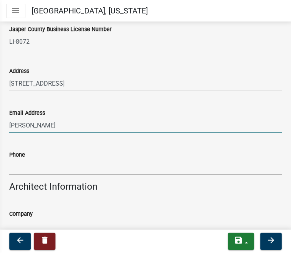
type input "[PERSON_NAME]"
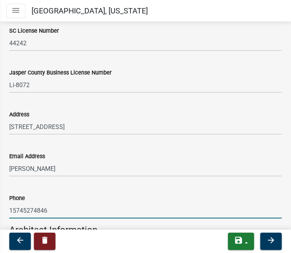
scroll to position [906, 0]
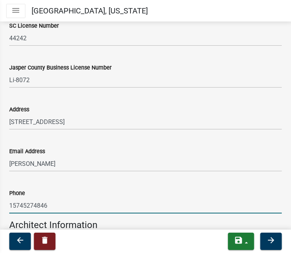
type input "15745274846"
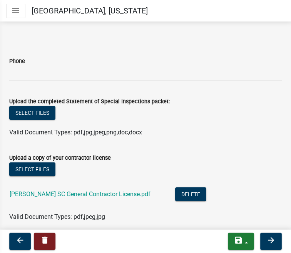
scroll to position [1406, 0]
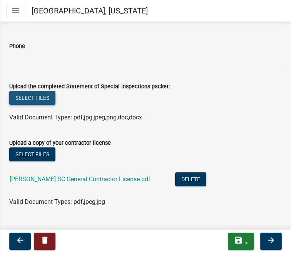
click at [22, 101] on button "Select files" at bounding box center [32, 98] width 46 height 14
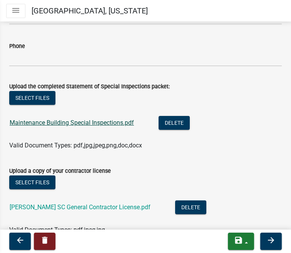
click at [98, 120] on link "Maintenance Building Special Inspections.pdf" at bounding box center [72, 122] width 124 height 7
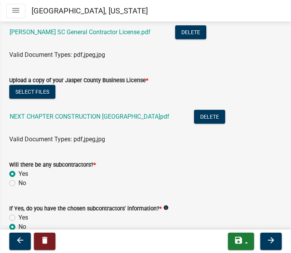
scroll to position [615, 0]
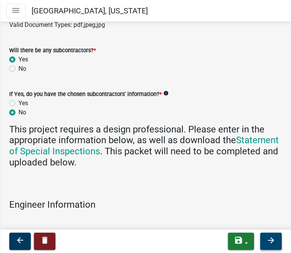
click at [274, 243] on icon "arrow_forward" at bounding box center [270, 240] width 9 height 9
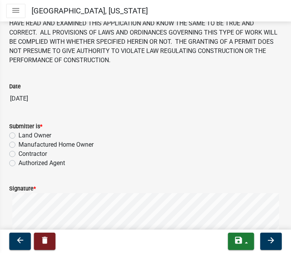
scroll to position [77, 0]
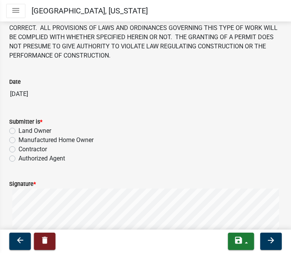
click at [18, 152] on label "Contractor" at bounding box center [32, 149] width 28 height 9
click at [18, 150] on input "Contractor" at bounding box center [20, 147] width 5 height 5
radio input "true"
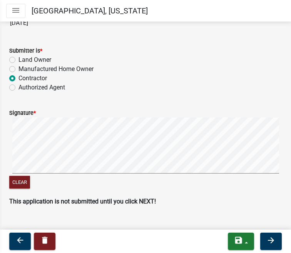
scroll to position [160, 0]
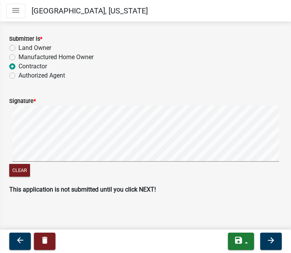
click at [27, 165] on div "Clear" at bounding box center [145, 142] width 272 height 73
click at [133, 166] on div "Clear" at bounding box center [145, 142] width 272 height 73
click at [274, 240] on icon "arrow_forward" at bounding box center [270, 240] width 9 height 9
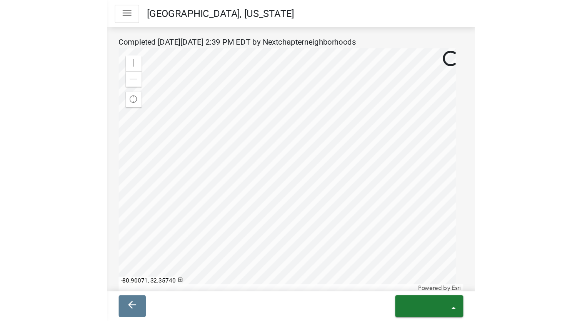
scroll to position [0, 0]
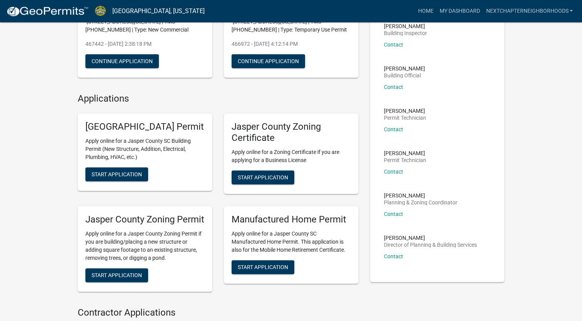
scroll to position [115, 0]
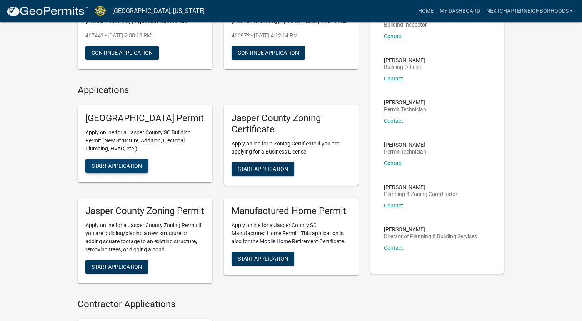
click at [135, 169] on span "Start Application" at bounding box center [117, 166] width 50 height 6
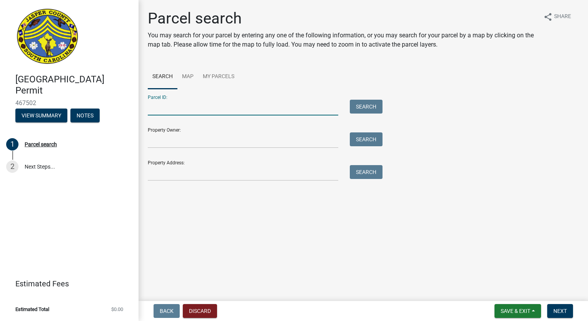
click at [191, 108] on input "Parcel ID:" at bounding box center [243, 108] width 190 height 16
type input "0810003030"
click at [366, 105] on button "Search" at bounding box center [366, 107] width 33 height 14
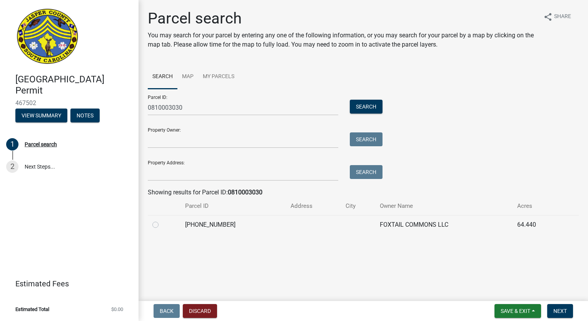
click at [162, 220] on label at bounding box center [162, 220] width 0 height 0
click at [162, 225] on input "radio" at bounding box center [164, 222] width 5 height 5
radio input "true"
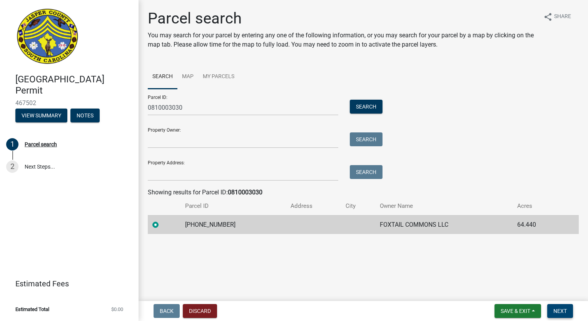
click at [560, 309] on span "Next" at bounding box center [559, 311] width 13 height 6
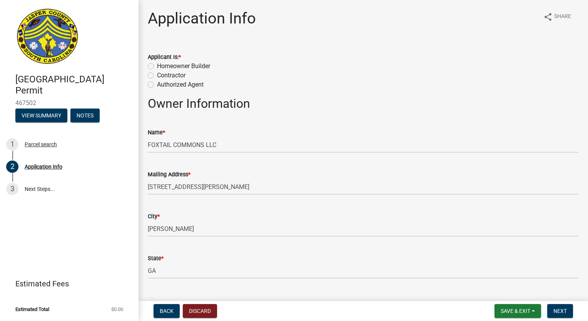
click at [157, 76] on label "Contractor" at bounding box center [171, 75] width 28 height 9
click at [157, 76] on input "Contractor" at bounding box center [159, 73] width 5 height 5
radio input "true"
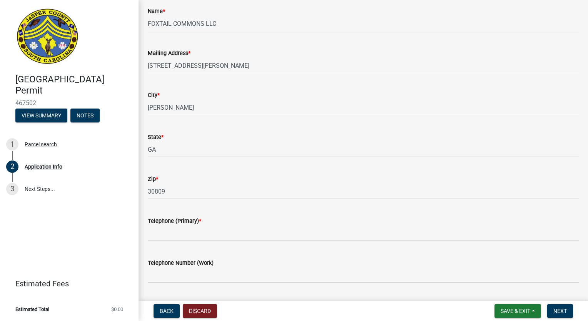
scroll to position [217, 0]
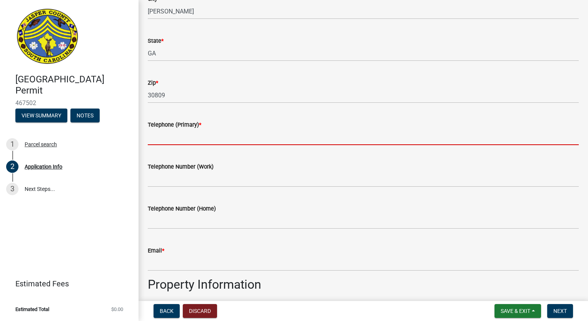
click at [185, 135] on input "Telephone (Primary) *" at bounding box center [363, 137] width 431 height 16
type input "[PHONE_NUMBER]"
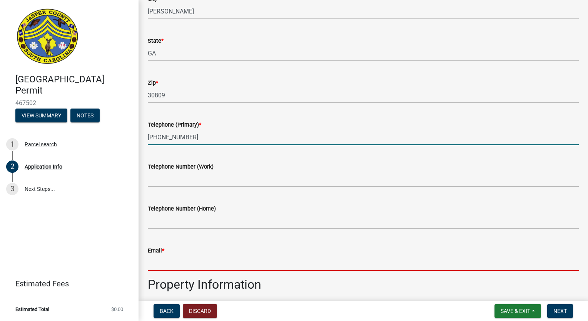
type input "[EMAIL_ADDRESS][DOMAIN_NAME]"
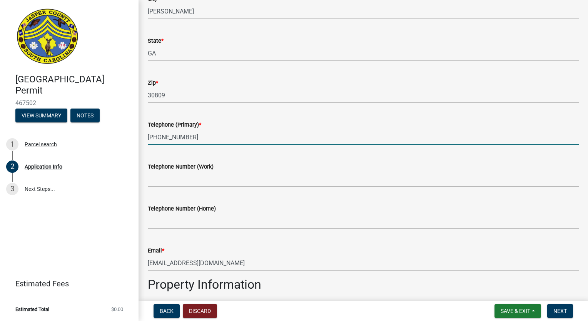
type input "12 [GEOGRAPHIC_DATA] [US_STATE]"
type input "Ridgeland"
type input "Temporary Structure"
type input "Maintenance Building"
type input "130000"
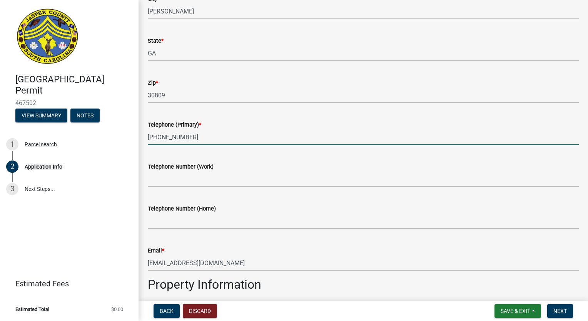
type input "1"
type input "0"
type input "2"
type input "0"
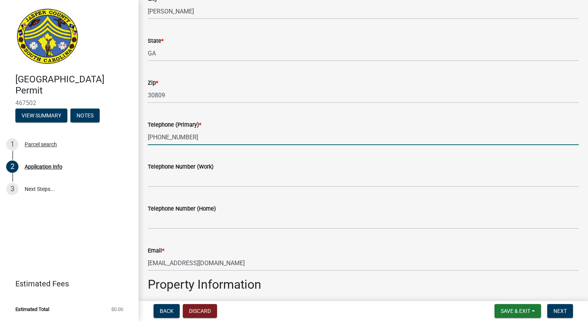
type input "Undeveloped"
type input "Maintenance"
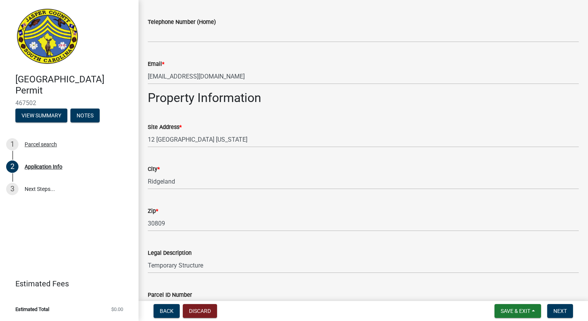
scroll to position [410, 0]
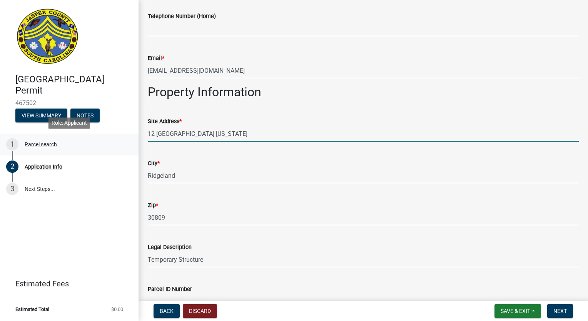
drag, startPoint x: 279, startPoint y: 132, endPoint x: 102, endPoint y: 134, distance: 177.3
click at [102, 134] on div "[GEOGRAPHIC_DATA] Permit 467502 View Summary Notes 1 Parcel search 2 Applicatio…" at bounding box center [294, 160] width 588 height 321
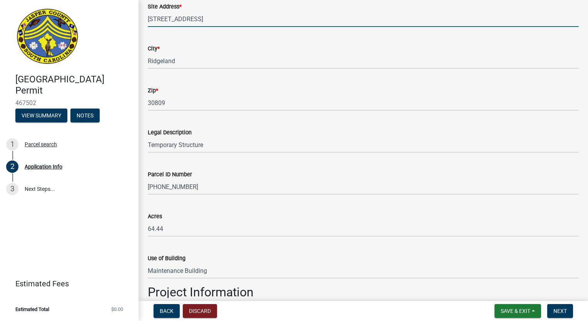
scroll to position [525, 0]
type input "[STREET_ADDRESS]"
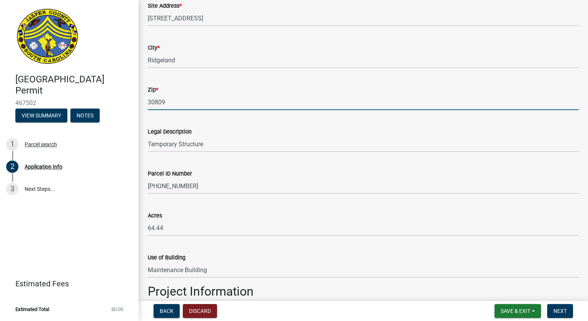
drag, startPoint x: 175, startPoint y: 104, endPoint x: 87, endPoint y: 105, distance: 88.1
click at [87, 105] on div "[GEOGRAPHIC_DATA] Permit 467502 View Summary Notes 1 Parcel search 2 Applicatio…" at bounding box center [294, 160] width 588 height 321
type input "29936"
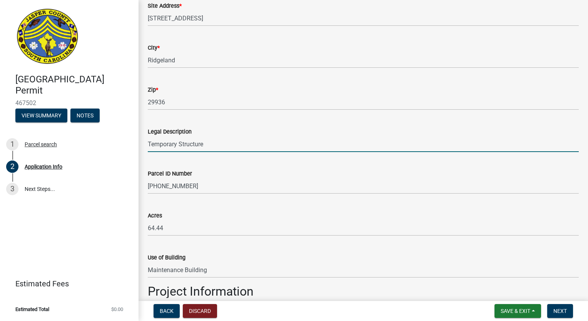
drag, startPoint x: 220, startPoint y: 148, endPoint x: 142, endPoint y: 147, distance: 77.7
click at [142, 147] on div "Legal Description Temporary Structure" at bounding box center [363, 134] width 442 height 36
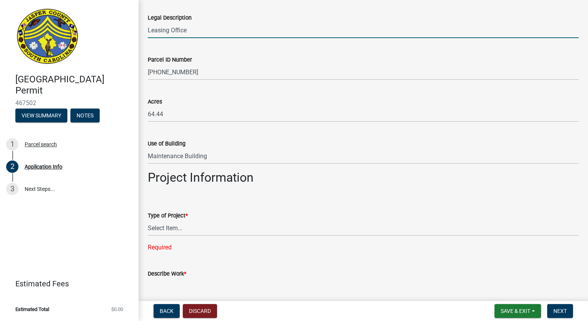
scroll to position [640, 0]
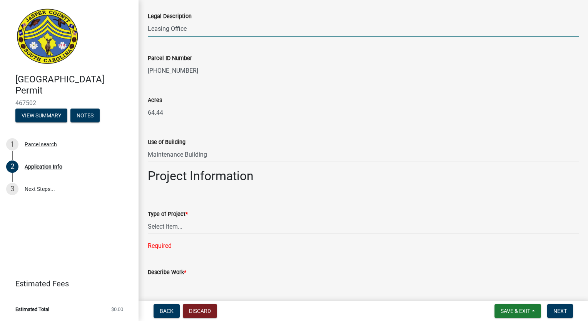
type input "Leasing Office"
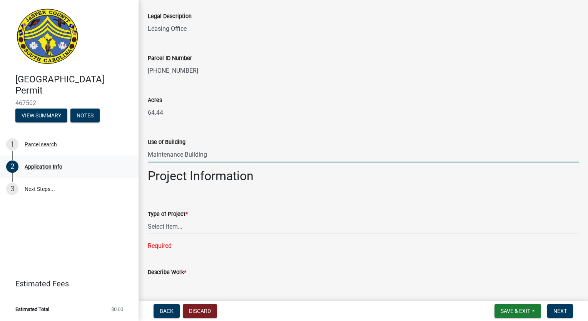
drag, startPoint x: 213, startPoint y: 159, endPoint x: 134, endPoint y: 158, distance: 79.6
click at [134, 158] on div "[GEOGRAPHIC_DATA] Permit 467502 View Summary Notes 1 Parcel search 2 Applicatio…" at bounding box center [294, 160] width 588 height 321
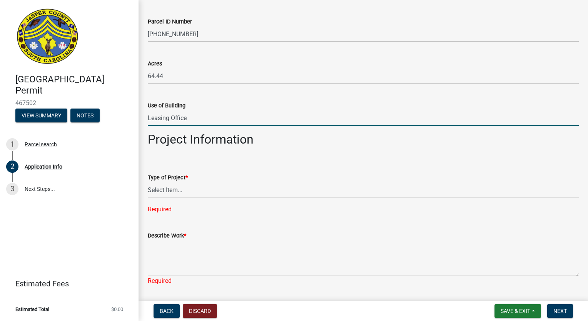
scroll to position [756, 0]
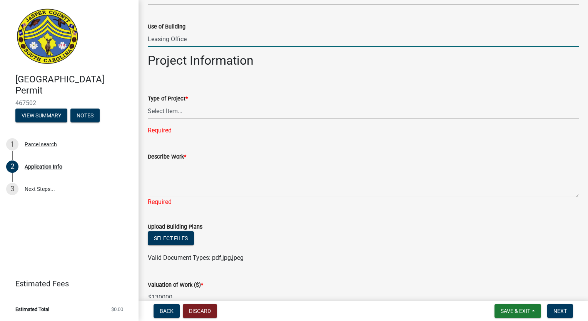
type input "Leasing Office"
click at [177, 113] on select "Select Item... Construction Trailer/Shipping Container Residential Demolition C…" at bounding box center [363, 111] width 431 height 16
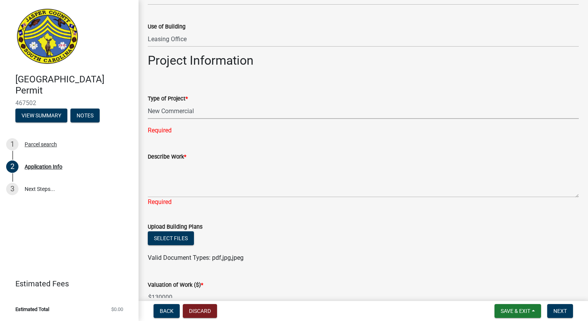
click at [148, 103] on select "Select Item... Construction Trailer/Shipping Container Residential Demolition C…" at bounding box center [363, 111] width 431 height 16
select select "d8ad81b1-fb71-4473-8687-b7f73eb7480a"
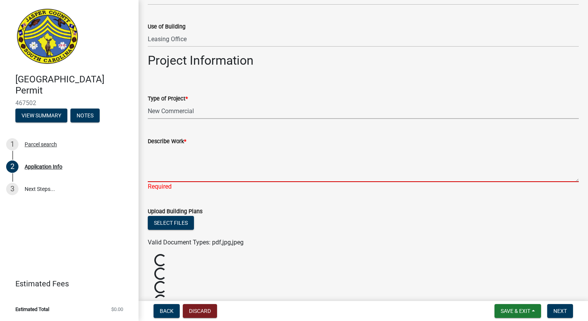
click at [175, 155] on textarea "Describe Work *" at bounding box center [363, 164] width 431 height 36
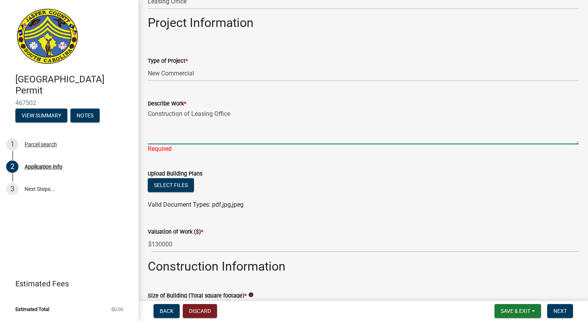
scroll to position [794, 0]
type textarea "Construction of Leasing Office"
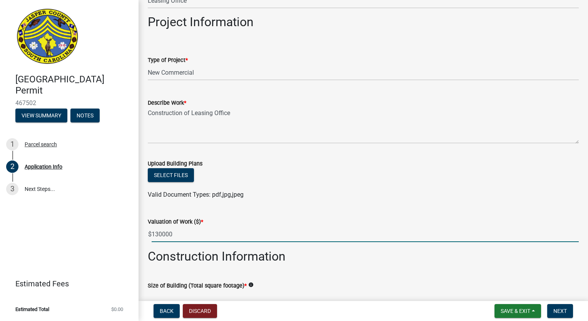
drag, startPoint x: 182, startPoint y: 234, endPoint x: 108, endPoint y: 233, distance: 74.2
click at [108, 233] on div "[GEOGRAPHIC_DATA] Permit 467502 View Summary Notes 1 Parcel search 2 Applicatio…" at bounding box center [294, 160] width 588 height 321
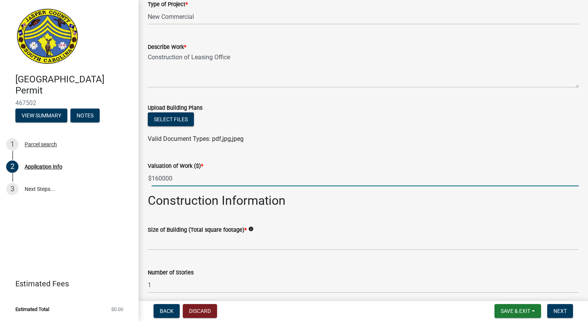
scroll to position [871, 0]
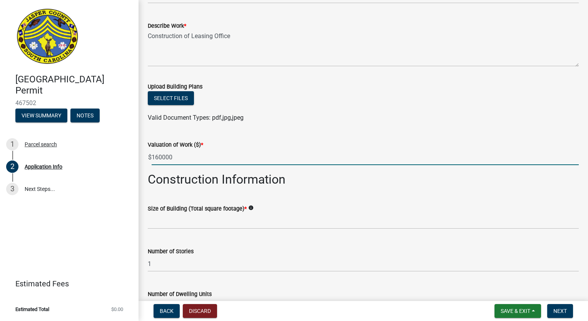
type input "160000"
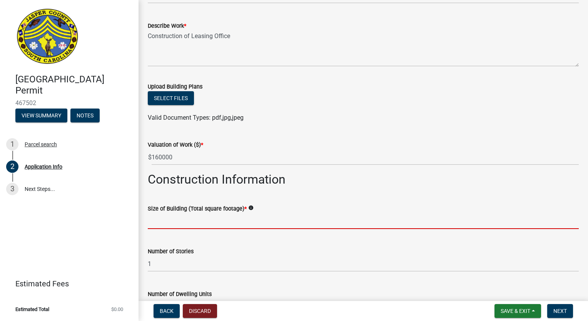
click at [163, 219] on input "text" at bounding box center [363, 221] width 431 height 16
click at [163, 217] on input "text" at bounding box center [363, 221] width 431 height 16
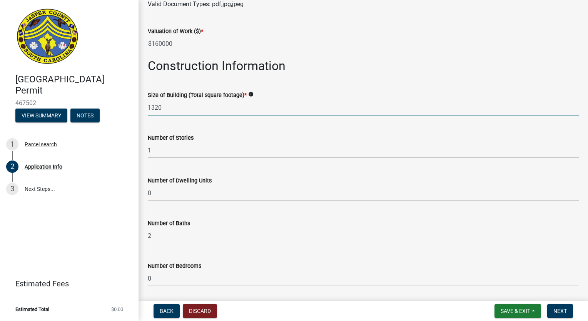
scroll to position [986, 0]
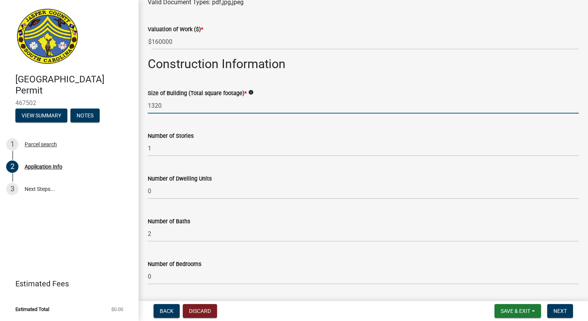
type input "1320"
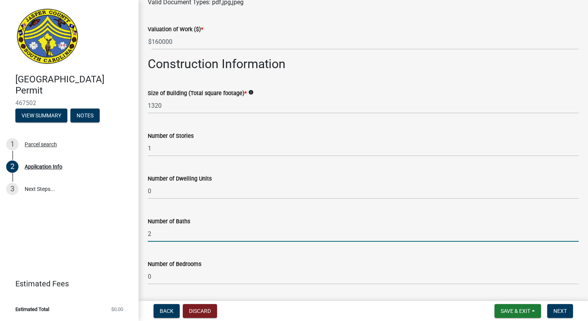
click at [157, 232] on input "2" at bounding box center [363, 234] width 431 height 16
drag, startPoint x: 157, startPoint y: 232, endPoint x: 137, endPoint y: 233, distance: 19.7
click at [137, 233] on div "[GEOGRAPHIC_DATA] Permit 467502 View Summary Notes 1 Parcel search 2 Applicatio…" at bounding box center [294, 160] width 588 height 321
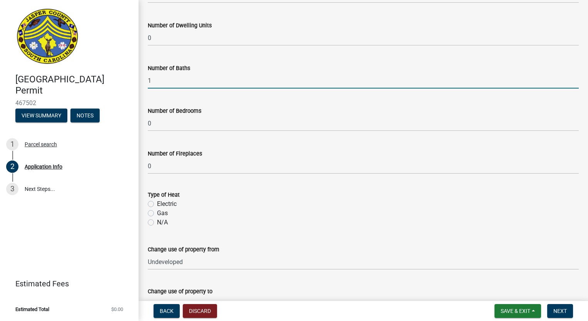
scroll to position [1140, 0]
type input "1"
click at [157, 201] on label "Electric" at bounding box center [167, 202] width 20 height 9
click at [157, 201] on input "Electric" at bounding box center [159, 200] width 5 height 5
radio input "true"
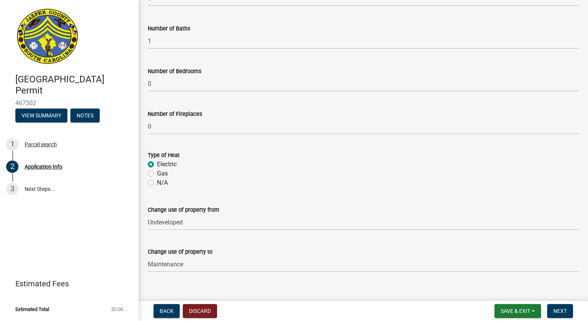
scroll to position [1189, 0]
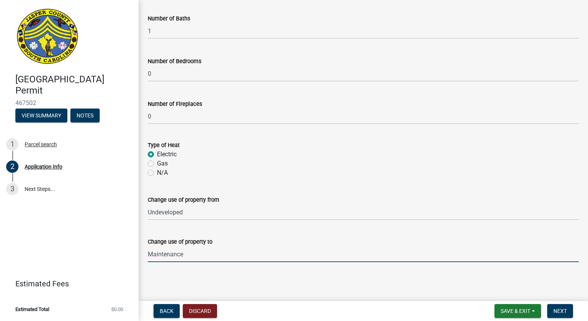
drag, startPoint x: 195, startPoint y: 255, endPoint x: 65, endPoint y: 259, distance: 130.5
click at [65, 259] on div "[GEOGRAPHIC_DATA] Permit 467502 View Summary Notes 1 Parcel search 2 Applicatio…" at bounding box center [294, 160] width 588 height 321
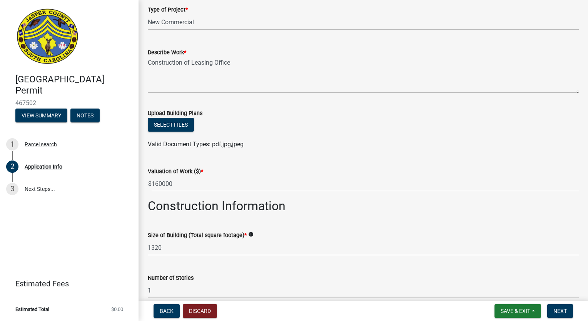
scroll to position [843, 0]
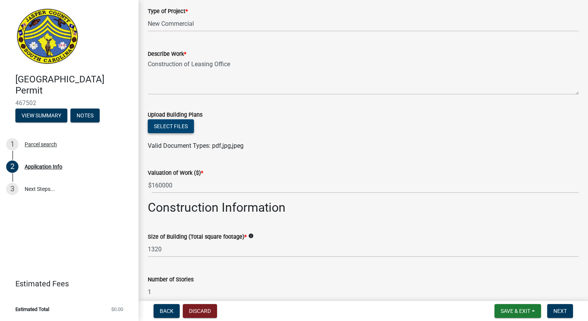
type input "Leasing Offices"
click at [182, 130] on button "Select files" at bounding box center [171, 126] width 46 height 14
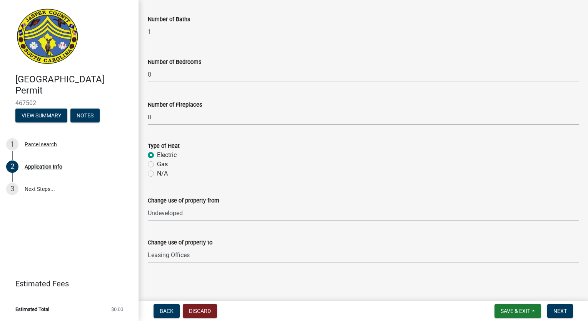
scroll to position [1217, 0]
click at [559, 316] on button "Next" at bounding box center [560, 311] width 26 height 14
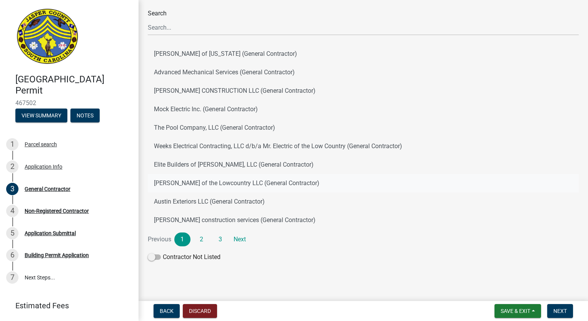
scroll to position [60, 0]
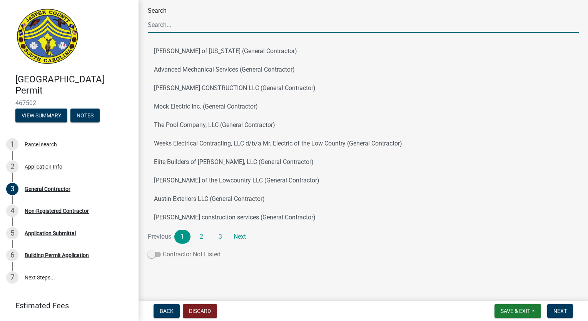
click at [156, 255] on span at bounding box center [154, 254] width 13 height 5
click at [163, 250] on input "Contractor Not Listed" at bounding box center [163, 250] width 0 height 0
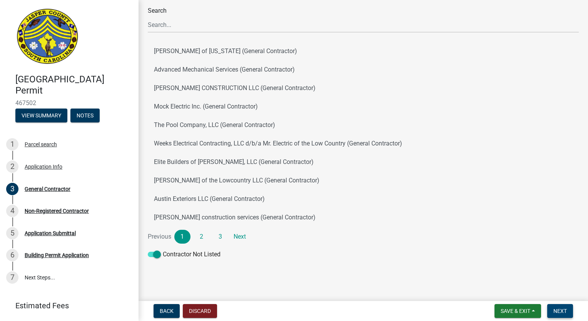
click at [553, 310] on span "Next" at bounding box center [559, 311] width 13 height 6
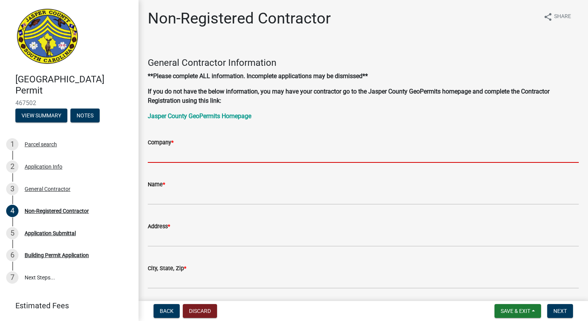
click at [178, 153] on input "Company *" at bounding box center [363, 155] width 431 height 16
type input "Next Chapter Construction LLC"
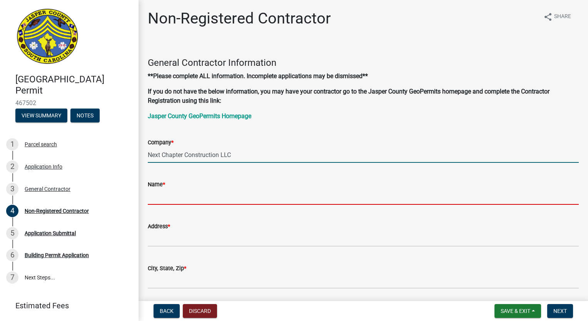
type input "[PERSON_NAME]"
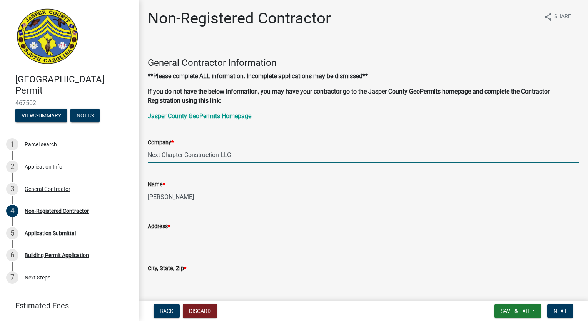
type input "[STREET_ADDRESS]"
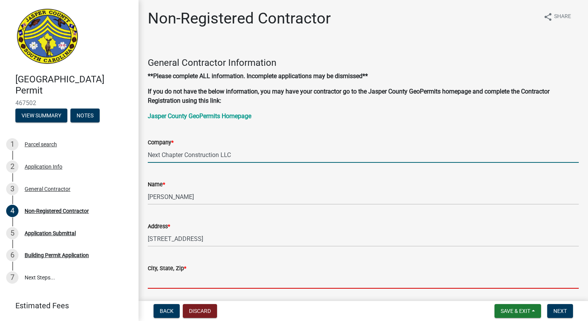
type input "[PERSON_NAME]"
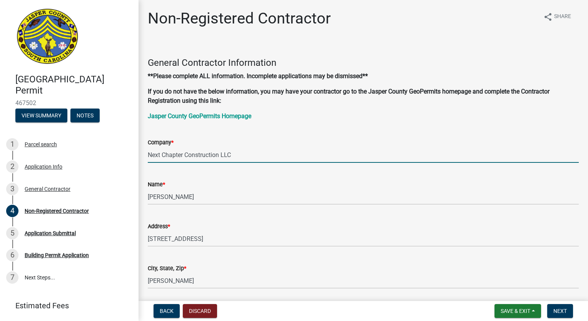
type input "[EMAIL_ADDRESS][DOMAIN_NAME]"
type input "9122535047"
type input "CLG. 124185"
type input "li-8072"
type input "[PERSON_NAME]"
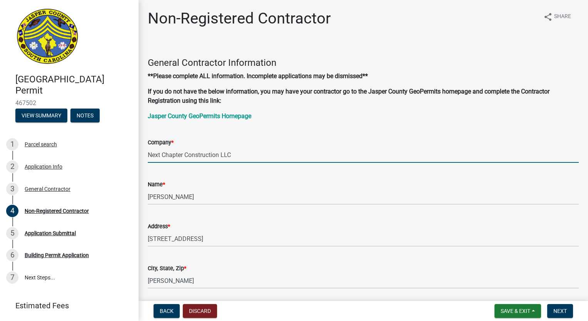
type input "44242"
type input "Li-8072"
type input "[STREET_ADDRESS]"
type input "[PERSON_NAME]"
type input "15745274846"
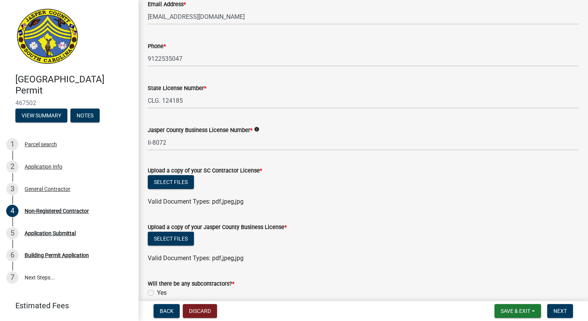
scroll to position [308, 0]
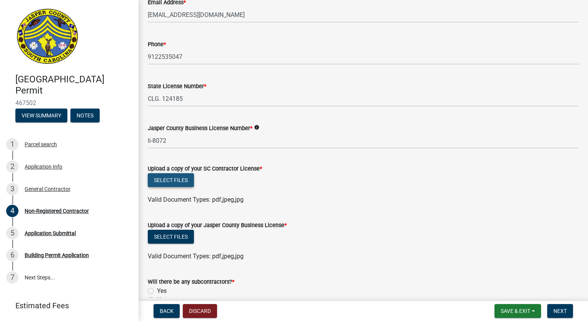
click at [158, 175] on button "Select files" at bounding box center [171, 180] width 46 height 14
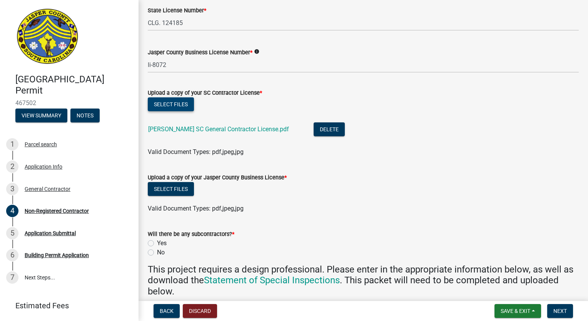
scroll to position [385, 0]
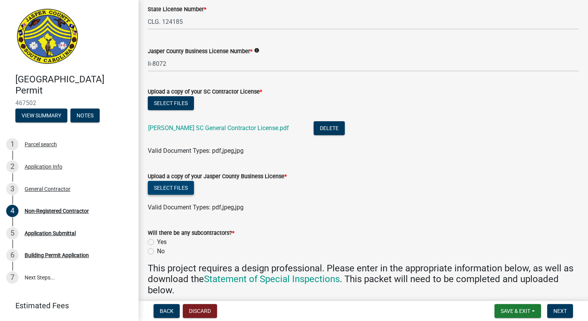
click at [172, 189] on button "Select files" at bounding box center [171, 188] width 46 height 14
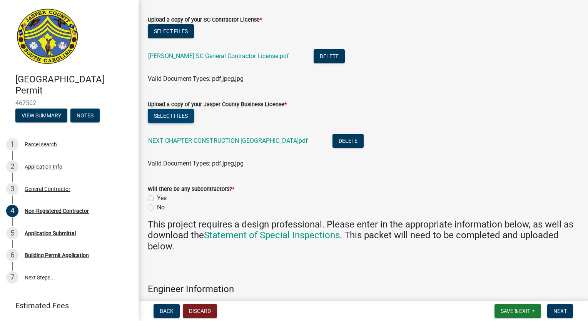
scroll to position [500, 0]
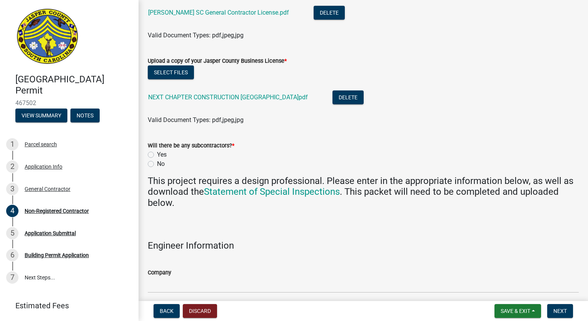
click at [157, 155] on label "Yes" at bounding box center [162, 154] width 10 height 9
click at [157, 155] on input "Yes" at bounding box center [159, 152] width 5 height 5
radio input "true"
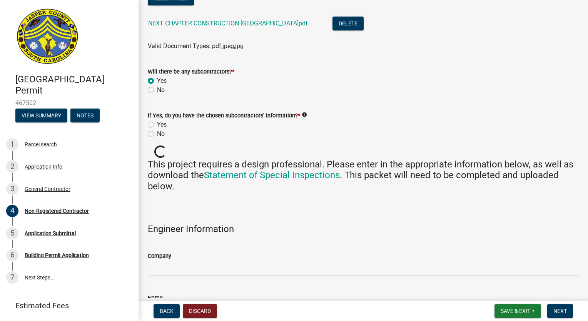
scroll to position [577, 0]
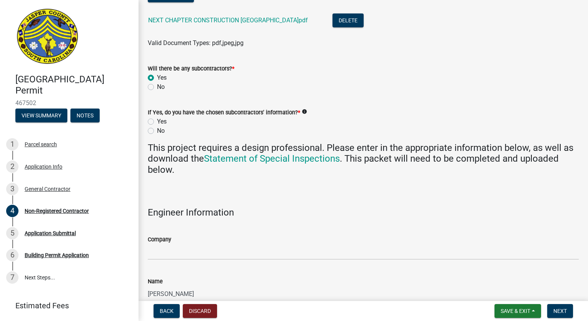
click at [157, 130] on label "No" at bounding box center [161, 130] width 8 height 9
click at [157, 130] on input "No" at bounding box center [159, 128] width 5 height 5
radio input "true"
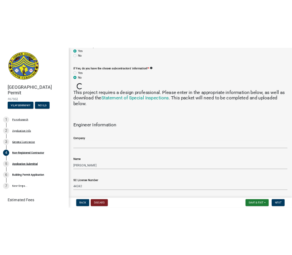
scroll to position [654, 0]
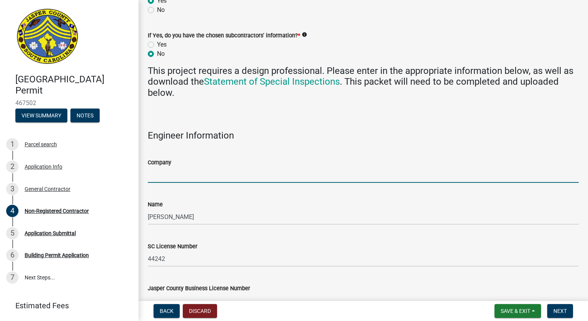
click at [208, 178] on input "Company" at bounding box center [363, 175] width 431 height 16
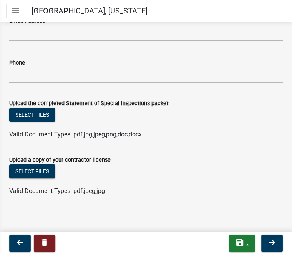
scroll to position [1390, 0]
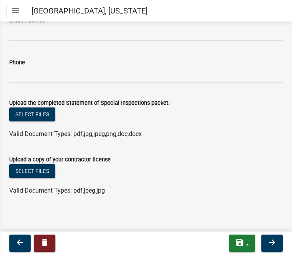
type input "GNA"
click at [38, 109] on button "Select files" at bounding box center [32, 114] width 46 height 14
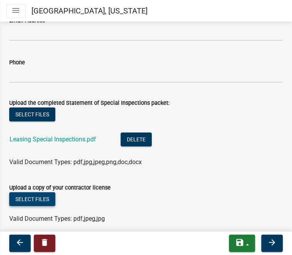
click at [42, 194] on button "Select files" at bounding box center [32, 199] width 46 height 14
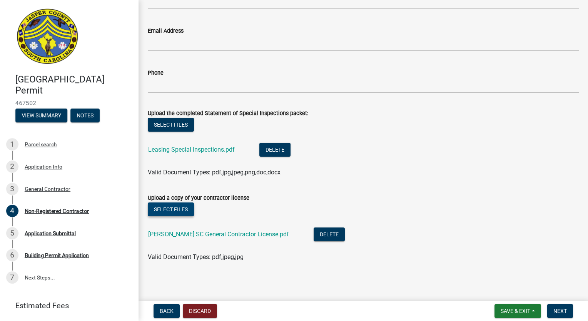
scroll to position [1348, 0]
click at [563, 309] on span "Next" at bounding box center [559, 311] width 13 height 6
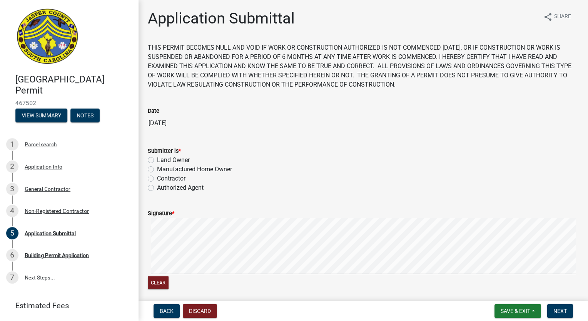
click at [157, 185] on label "Authorized Agent" at bounding box center [180, 187] width 47 height 9
click at [157, 185] on input "Authorized Agent" at bounding box center [159, 185] width 5 height 5
radio input "true"
click at [564, 315] on button "Next" at bounding box center [560, 311] width 26 height 14
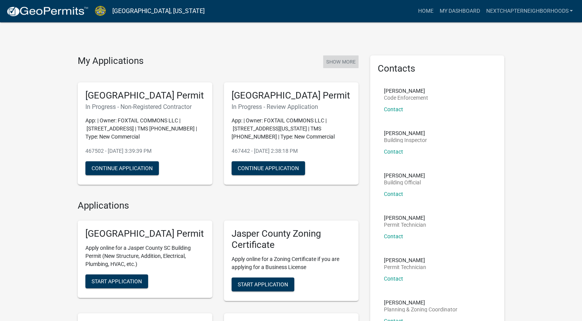
click at [340, 62] on button "Show More" at bounding box center [340, 61] width 35 height 13
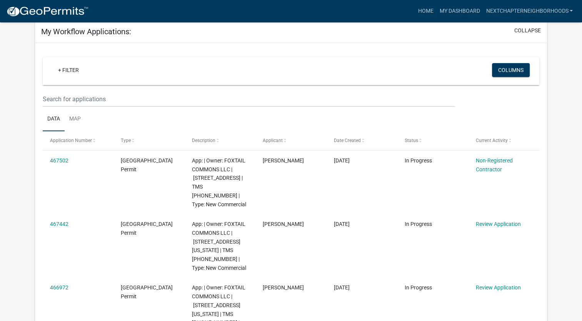
scroll to position [40, 0]
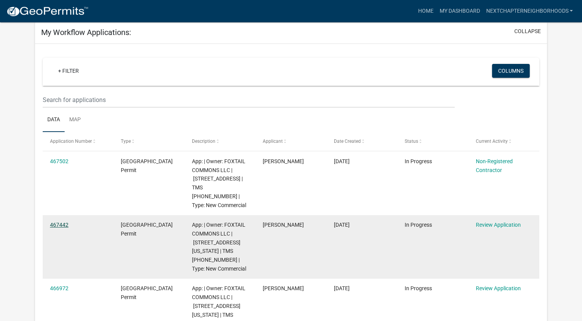
click at [64, 225] on link "467442" at bounding box center [59, 225] width 18 height 6
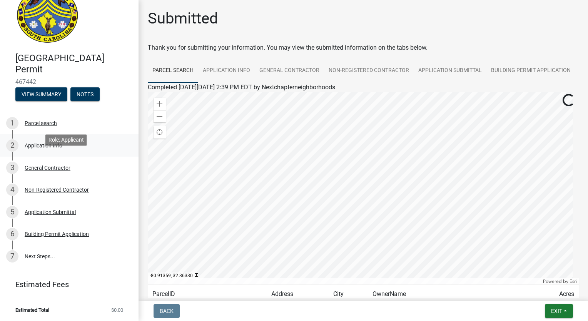
scroll to position [22, 0]
click at [53, 141] on div "2 Application Info" at bounding box center [66, 145] width 120 height 12
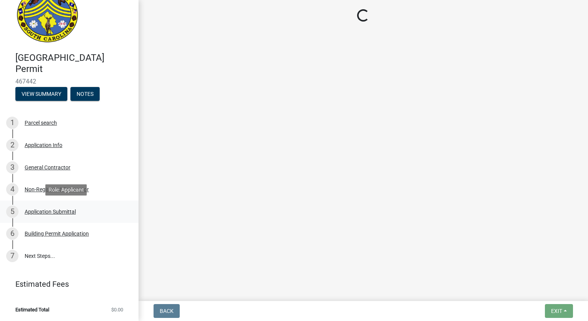
select select "d8ad81b1-fb71-4473-8687-b7f73eb7480a"
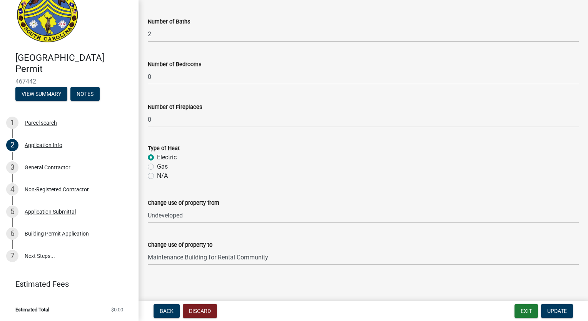
scroll to position [1217, 0]
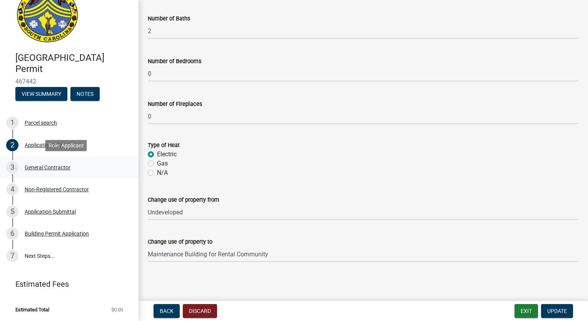
click at [48, 163] on div "3 General Contractor" at bounding box center [66, 167] width 120 height 12
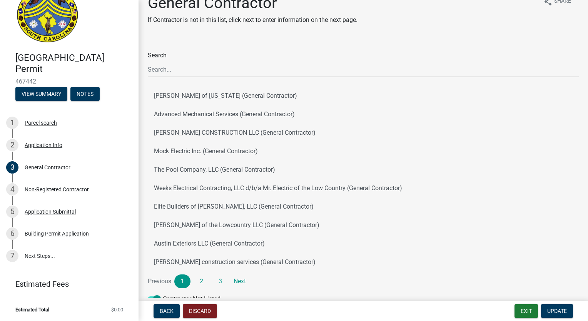
scroll to position [60, 0]
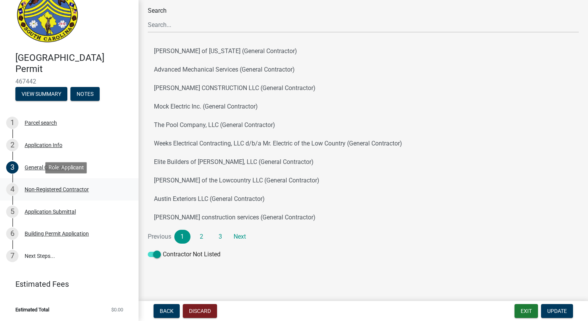
click at [40, 190] on div "Non-Registered Contractor" at bounding box center [57, 189] width 64 height 5
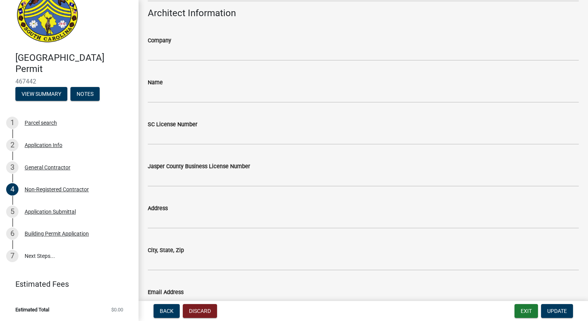
scroll to position [1079, 0]
